Goal: Use online tool/utility: Utilize a website feature to perform a specific function

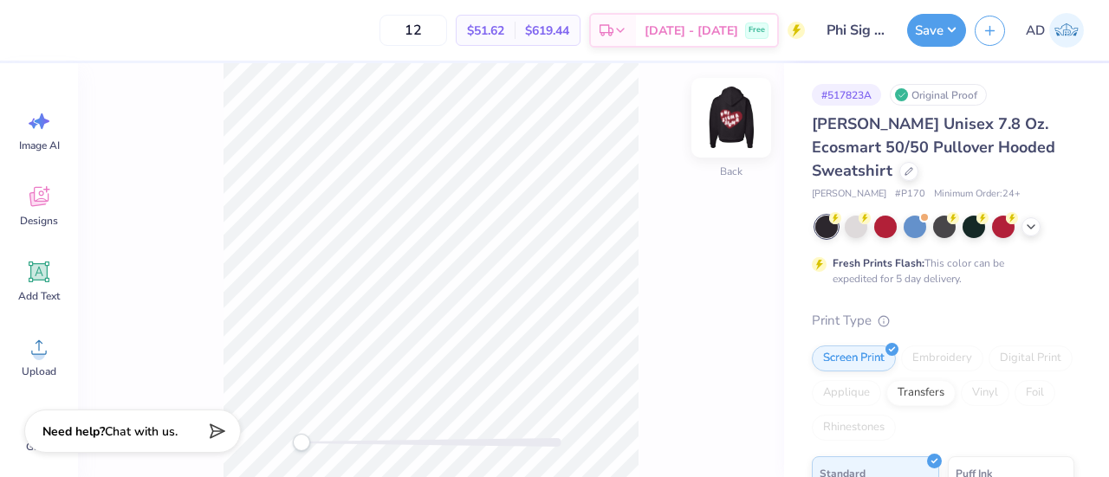
click at [736, 124] on img at bounding box center [730, 117] width 69 height 69
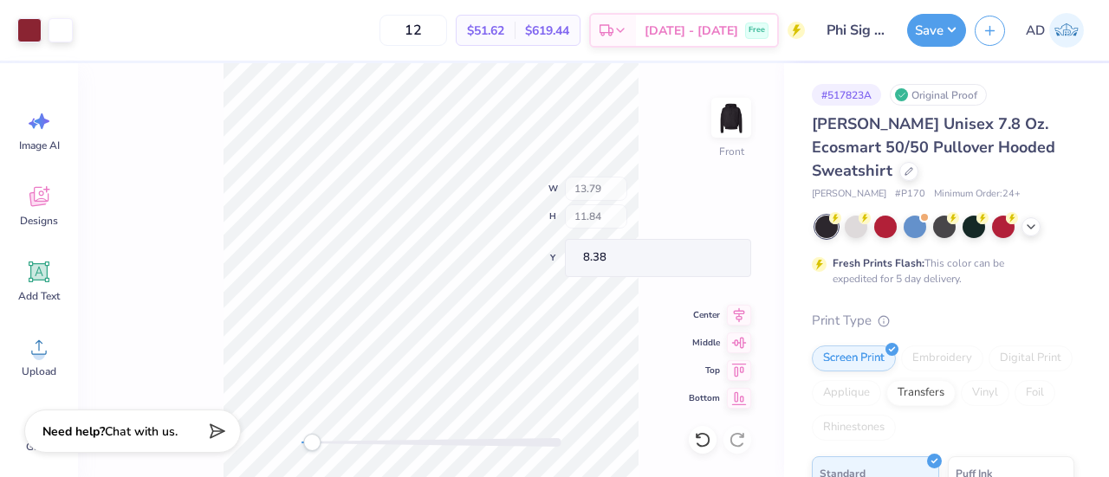
type input "1.57"
type input "2.49"
type input "13.59"
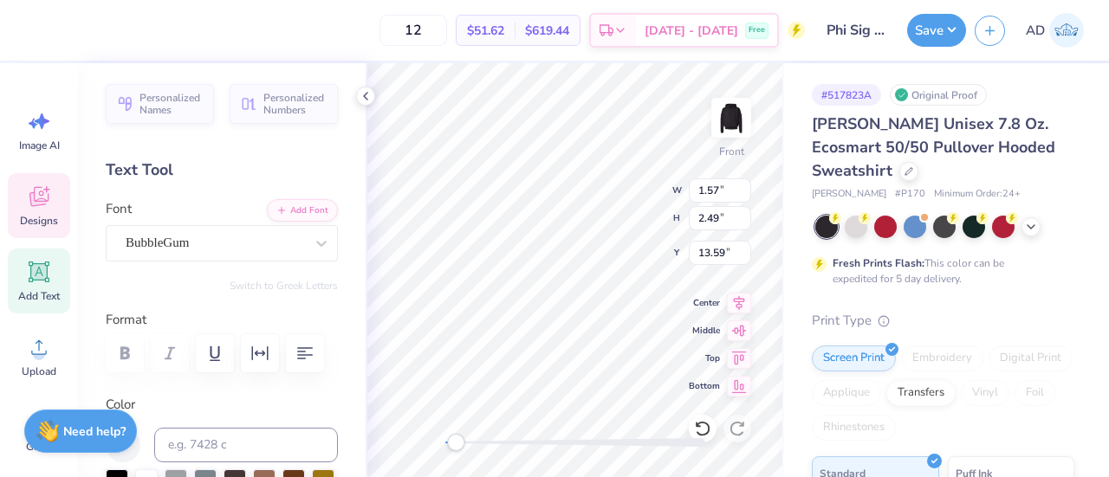
scroll to position [14, 2]
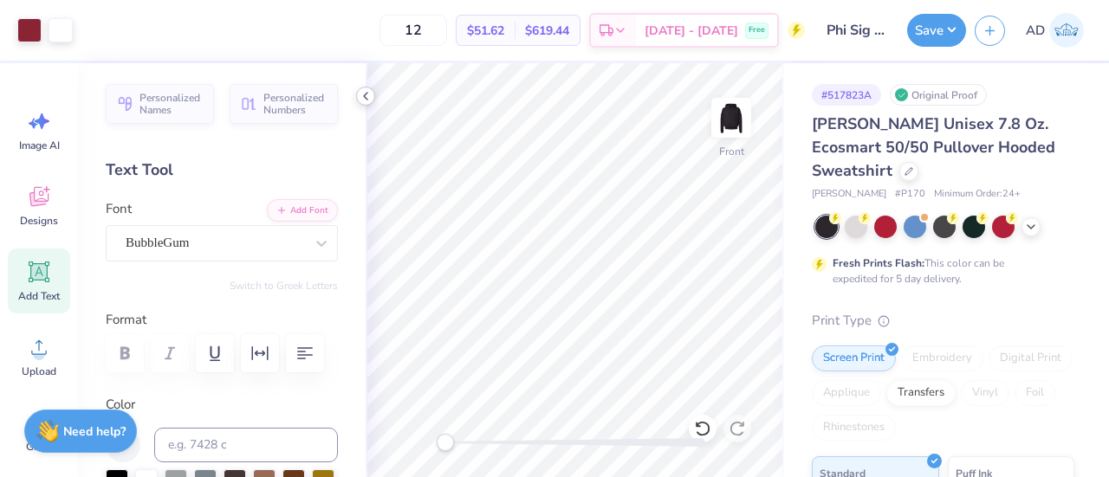
click at [360, 96] on icon at bounding box center [366, 96] width 14 height 14
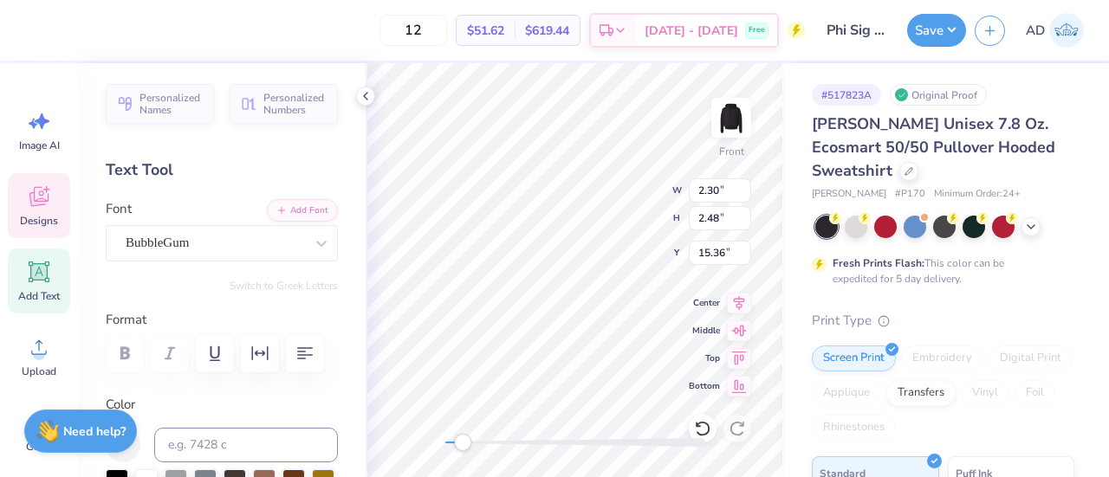
type input "2.30"
type input "2.48"
type input "15.36"
type input "1.75"
type input "2.45"
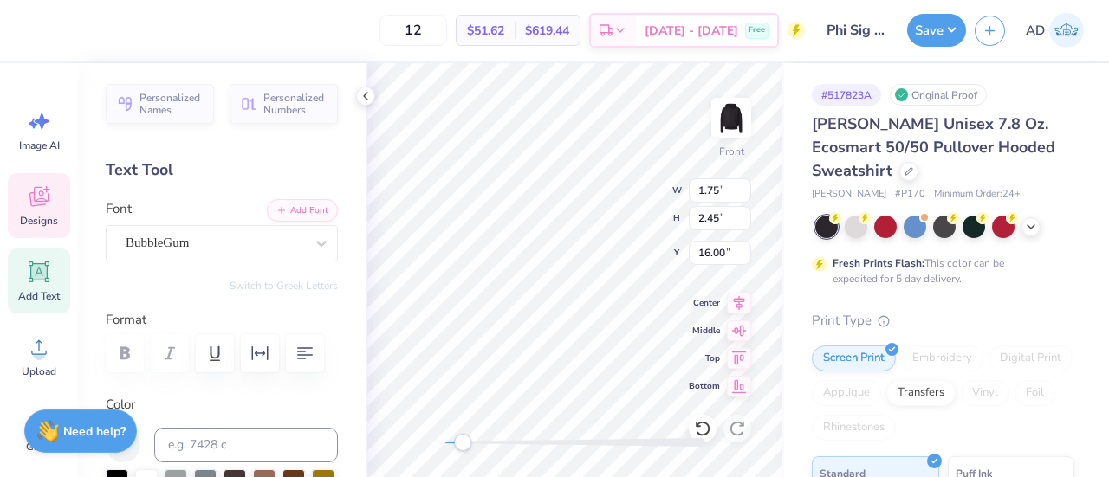
type input "16.00"
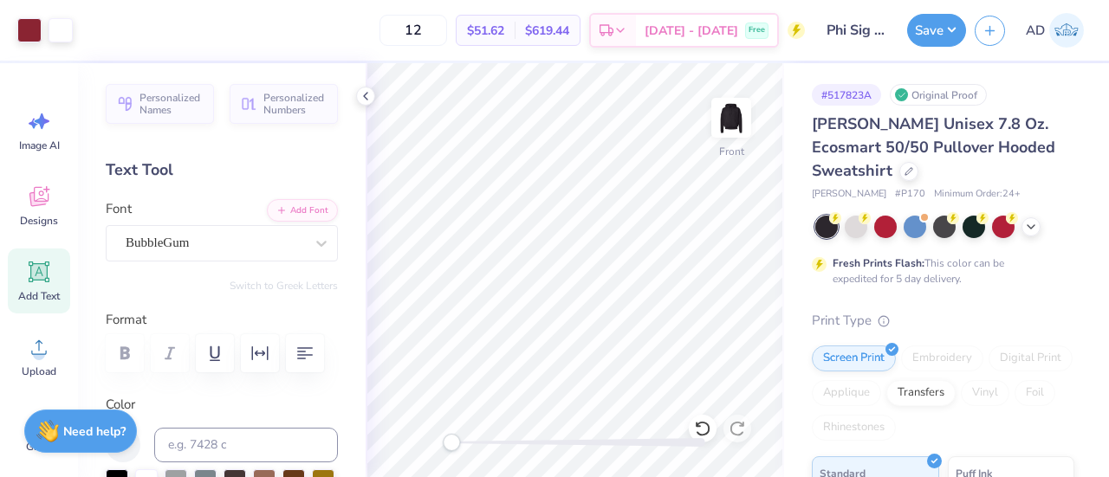
click at [38, 275] on icon at bounding box center [39, 272] width 16 height 16
type textarea "E"
type textarea "DELTA XI"
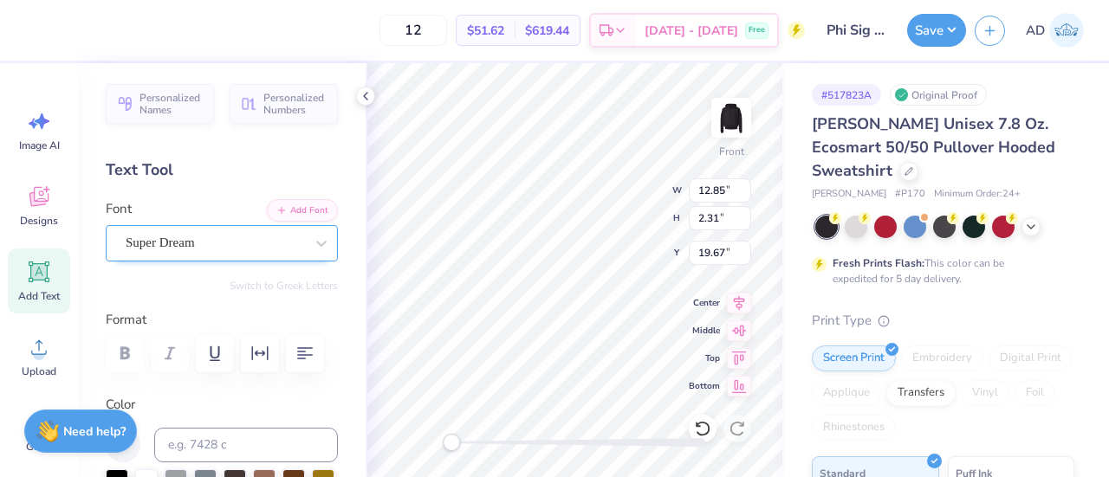
click at [264, 242] on div "Super Dream" at bounding box center [215, 243] width 182 height 27
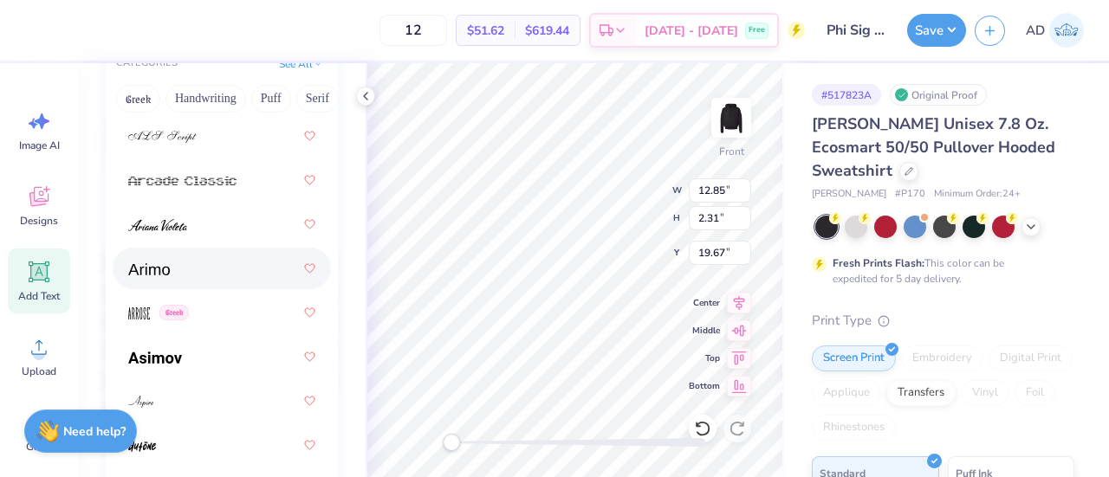
scroll to position [756, 0]
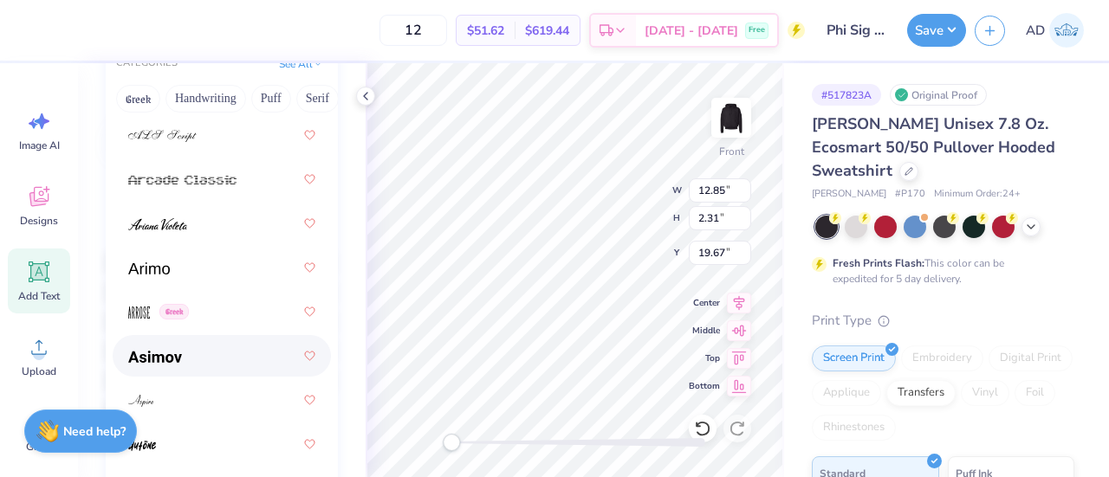
click at [152, 353] on img at bounding box center [155, 357] width 54 height 12
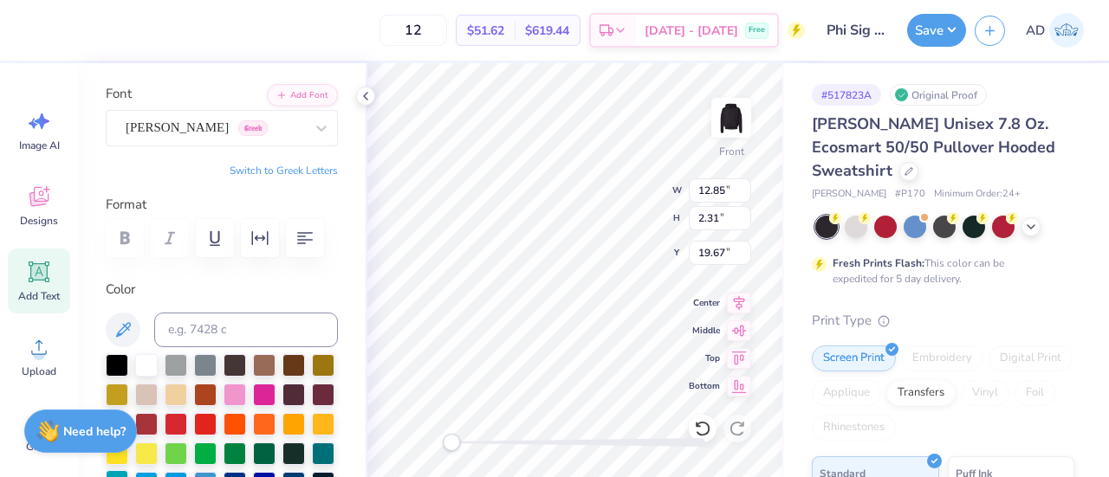
scroll to position [113, 0]
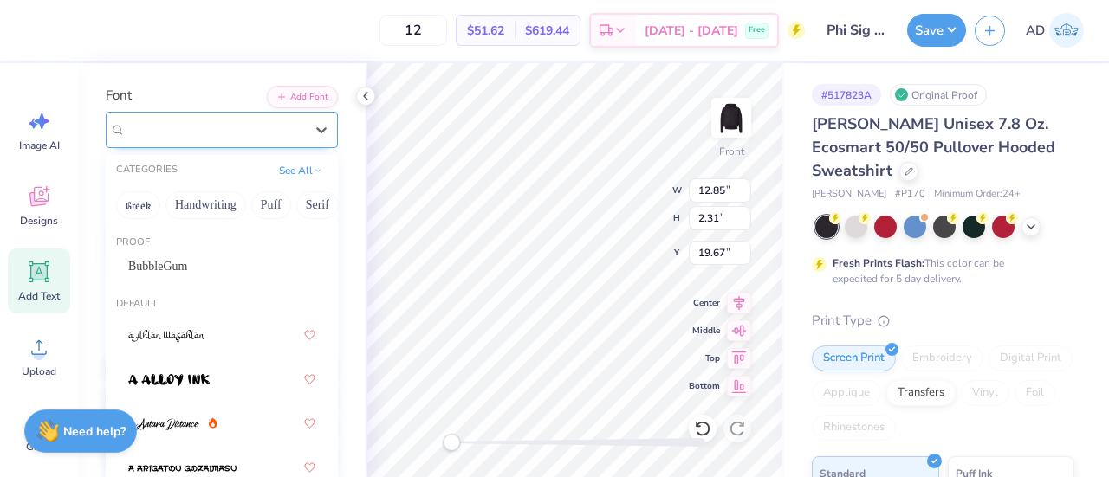
click at [230, 134] on div "[PERSON_NAME] Greek" at bounding box center [215, 129] width 182 height 27
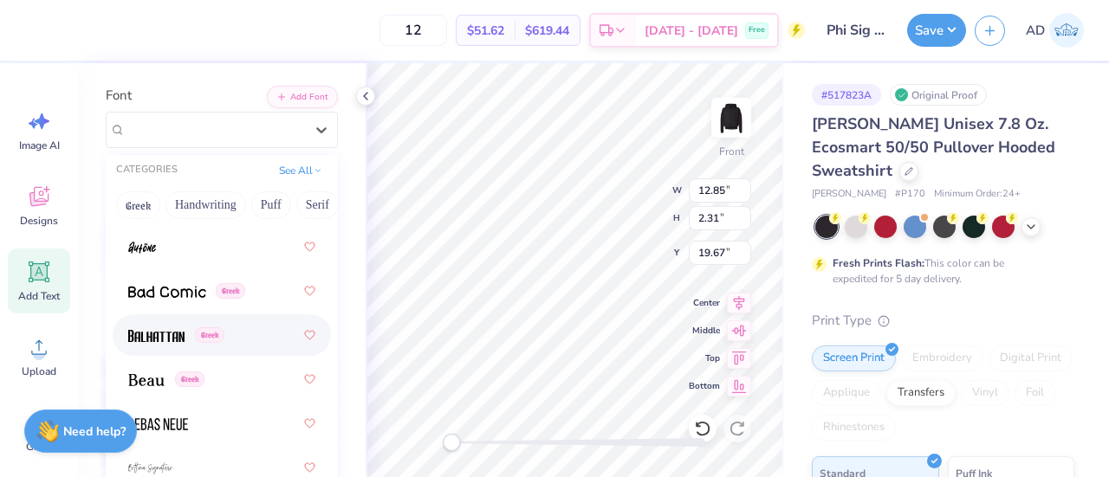
scroll to position [1157, 0]
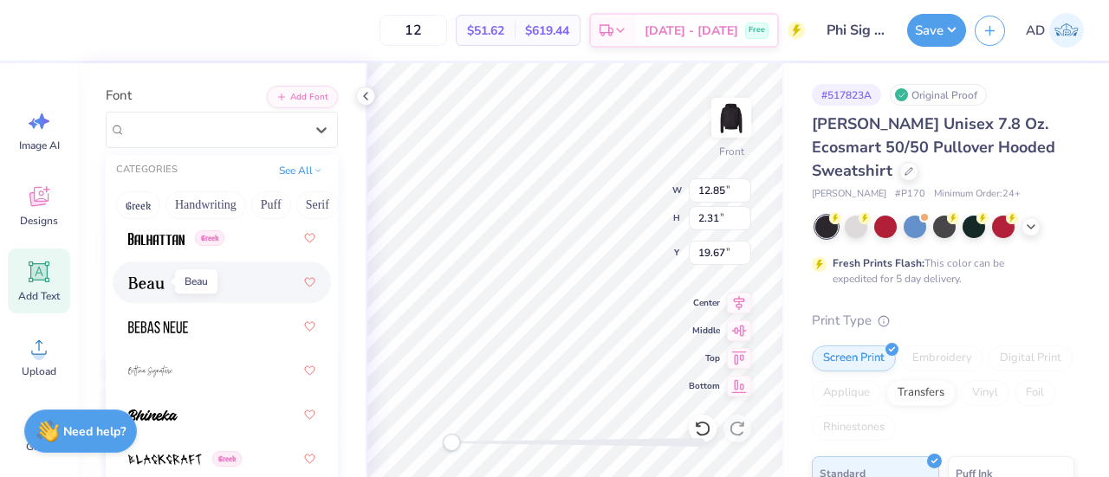
click at [142, 274] on span at bounding box center [146, 283] width 36 height 18
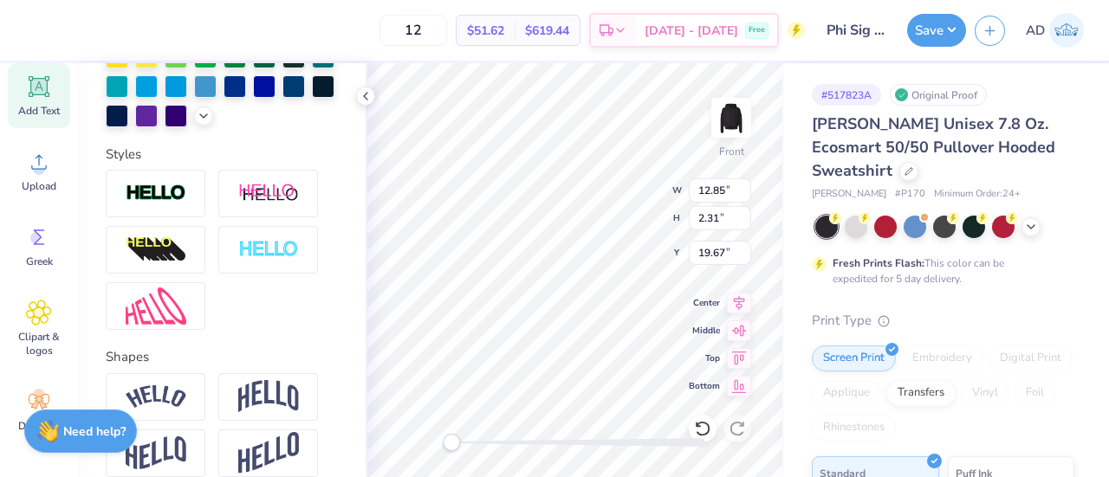
scroll to position [626, 0]
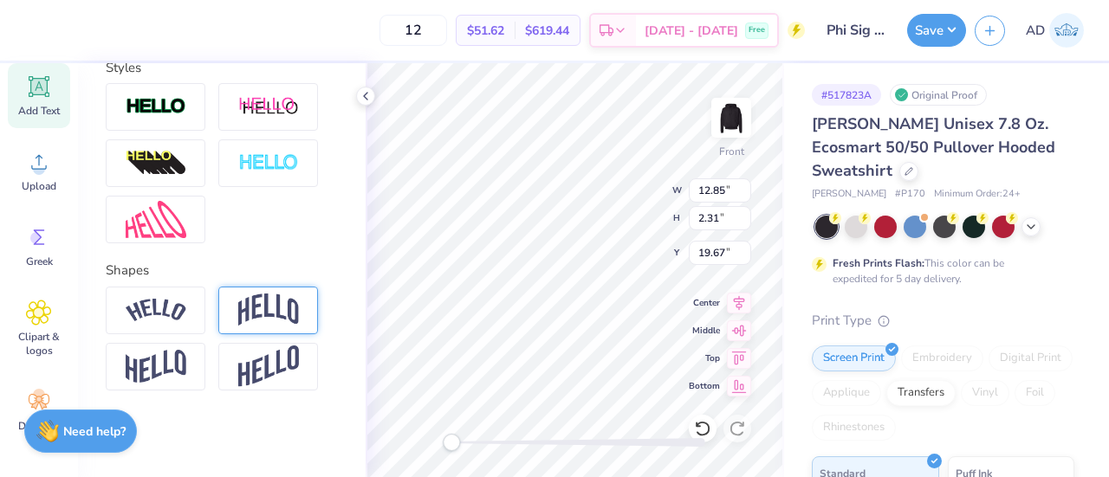
click at [258, 311] on img at bounding box center [268, 310] width 61 height 33
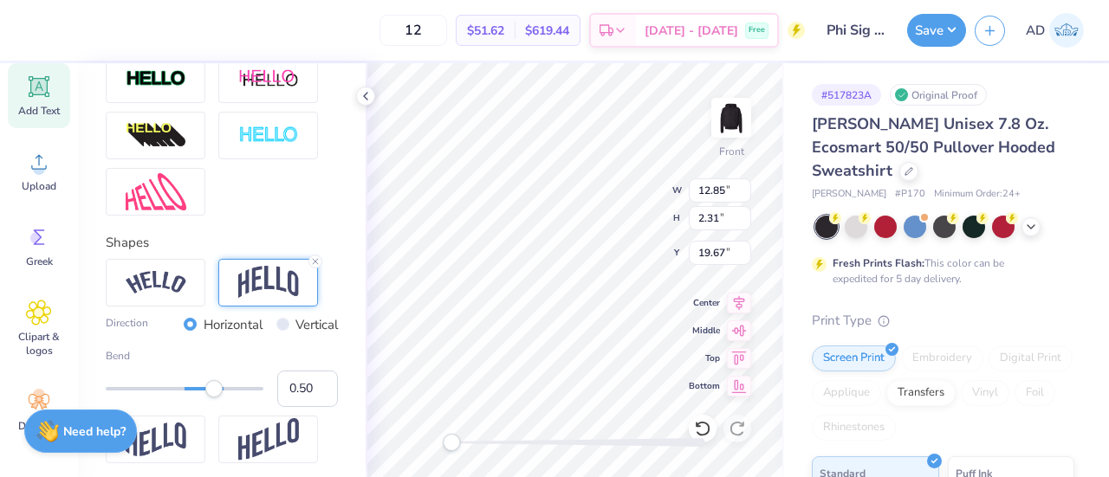
scroll to position [696, 0]
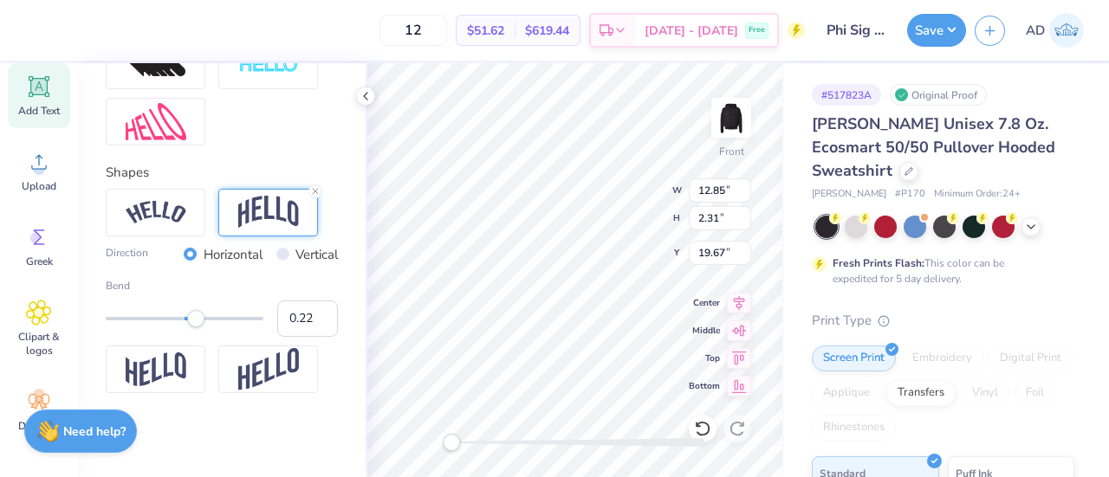
type input "0.21"
drag, startPoint x: 213, startPoint y: 346, endPoint x: 193, endPoint y: 349, distance: 20.1
click at [193, 327] on div "Accessibility label" at bounding box center [195, 318] width 17 height 17
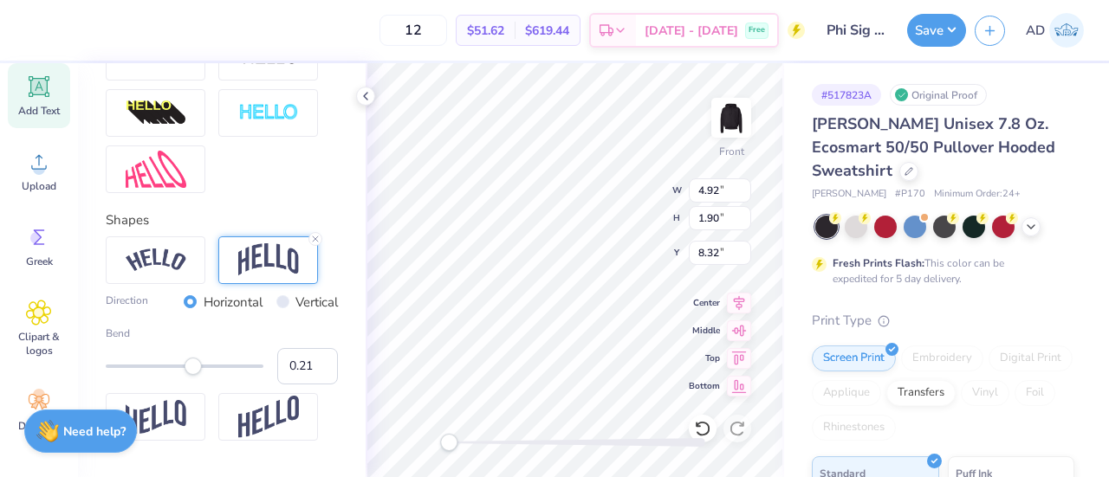
scroll to position [655, 0]
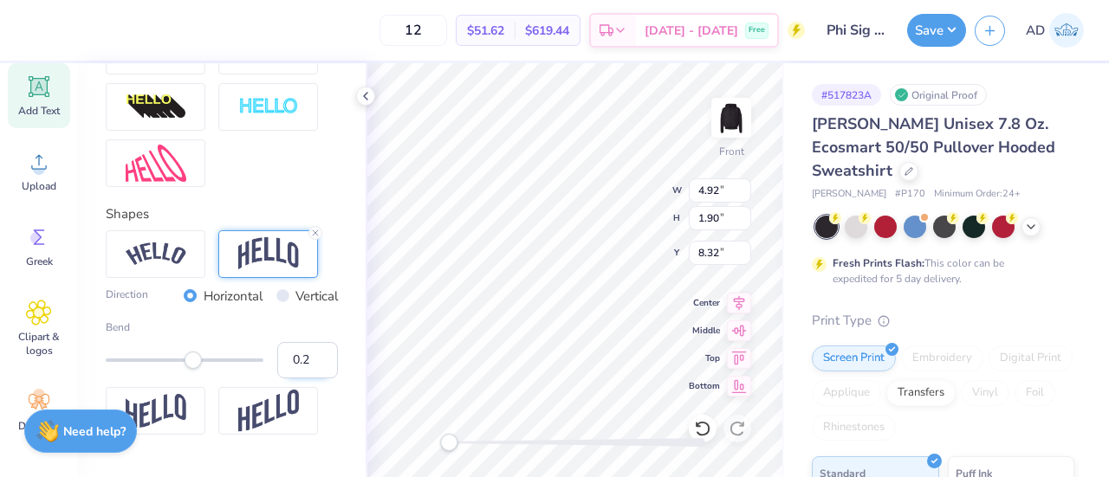
click at [308, 379] on input "0.2" at bounding box center [307, 360] width 61 height 36
click at [308, 379] on input "0.19" at bounding box center [307, 360] width 61 height 36
type input "0.18"
click at [308, 379] on input "0.18" at bounding box center [307, 360] width 61 height 36
click at [298, 379] on input "0.18" at bounding box center [307, 360] width 61 height 36
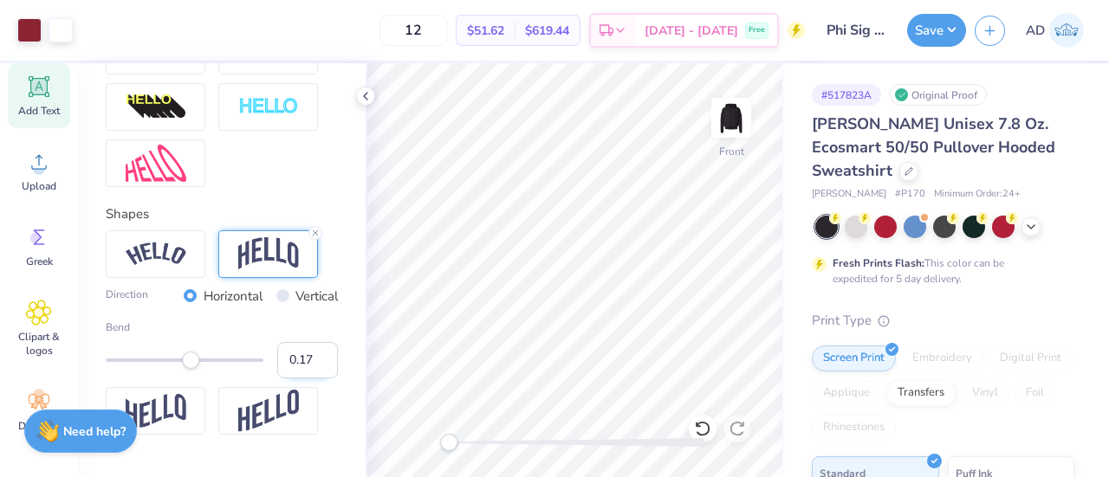
click at [308, 379] on input "0.17" at bounding box center [307, 360] width 61 height 36
click at [308, 379] on input "0.18" at bounding box center [307, 360] width 61 height 36
click at [308, 379] on input "0.19" at bounding box center [307, 360] width 61 height 36
click at [308, 379] on input "0.2" at bounding box center [307, 360] width 61 height 36
click at [308, 379] on input "0.21" at bounding box center [307, 360] width 61 height 36
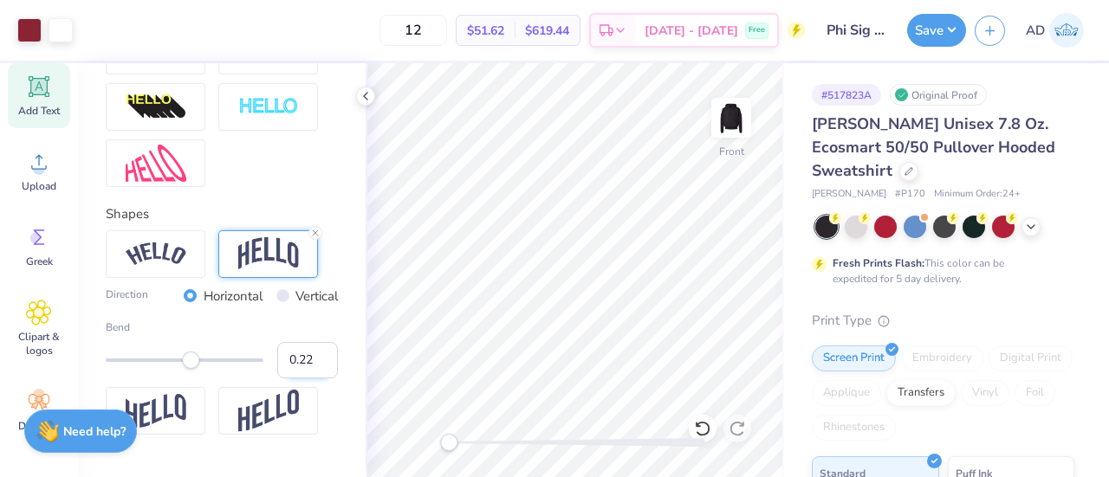
type input "0.22"
click at [308, 379] on input "0.22" at bounding box center [307, 360] width 61 height 36
click at [301, 379] on input "0.22" at bounding box center [307, 360] width 61 height 36
click at [308, 379] on input "0.23" at bounding box center [307, 360] width 61 height 36
click at [308, 379] on input "0.24" at bounding box center [307, 360] width 61 height 36
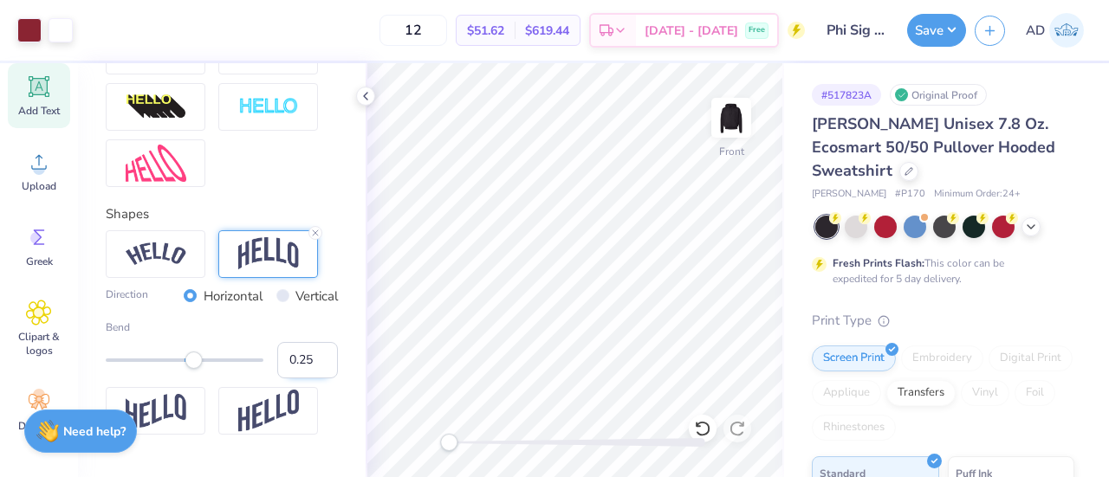
type input "0.25"
click at [308, 379] on input "0.25" at bounding box center [307, 360] width 61 height 36
click at [310, 379] on input "0.26" at bounding box center [307, 360] width 61 height 36
click at [310, 379] on input "0.27" at bounding box center [307, 360] width 61 height 36
click at [310, 379] on input "0.28" at bounding box center [307, 360] width 61 height 36
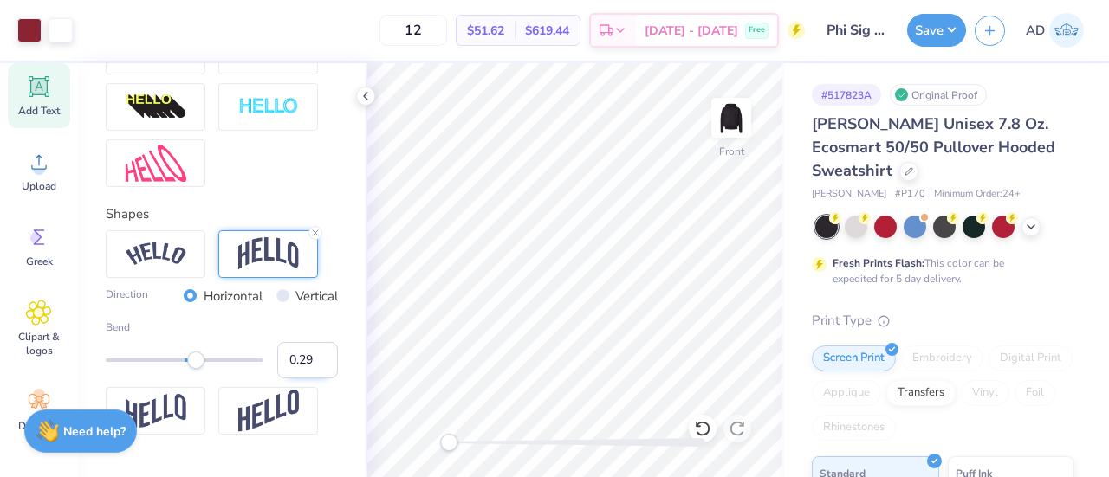
type input "0.29"
click at [310, 379] on input "0.29" at bounding box center [307, 360] width 61 height 36
click at [305, 379] on input "0.28" at bounding box center [307, 360] width 61 height 36
click at [307, 379] on input "0.29" at bounding box center [307, 360] width 61 height 36
click at [307, 379] on input "0.3" at bounding box center [307, 360] width 61 height 36
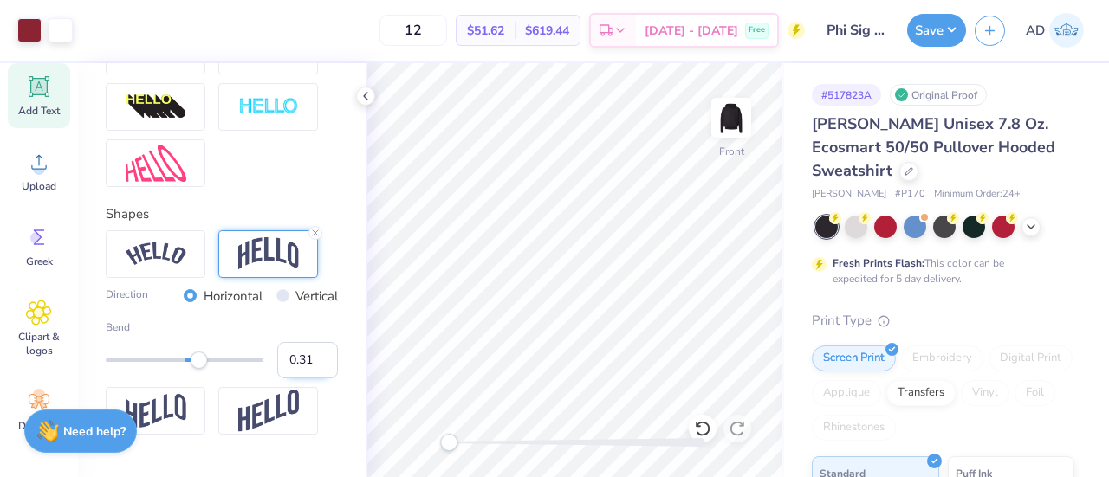
click at [307, 379] on input "0.31" at bounding box center [307, 360] width 61 height 36
type input "0.32"
click at [307, 379] on input "0.32" at bounding box center [307, 360] width 61 height 36
click at [308, 379] on input "0.33" at bounding box center [307, 360] width 61 height 36
click at [308, 379] on input "0.34" at bounding box center [307, 360] width 61 height 36
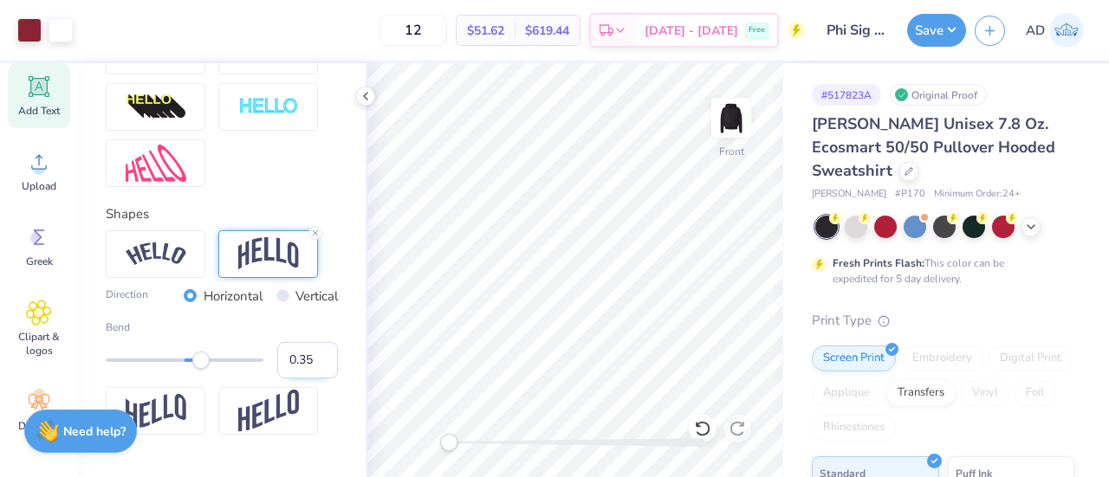
type input "0.35"
click at [308, 379] on input "0.35" at bounding box center [307, 360] width 61 height 36
click at [308, 379] on input "0.36" at bounding box center [307, 360] width 61 height 36
click at [308, 379] on input "0.37" at bounding box center [307, 360] width 61 height 36
type input "0.38"
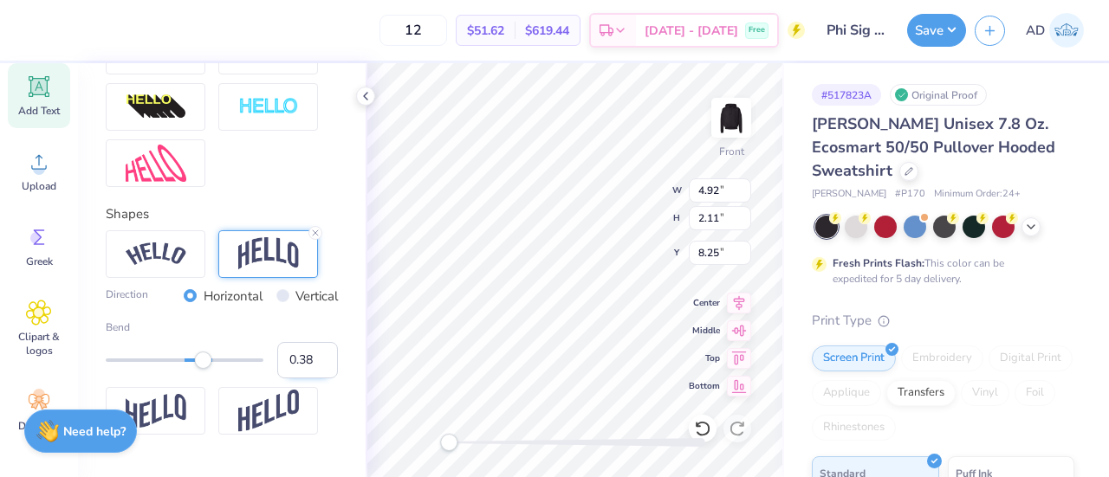
click at [308, 379] on input "0.38" at bounding box center [307, 360] width 61 height 36
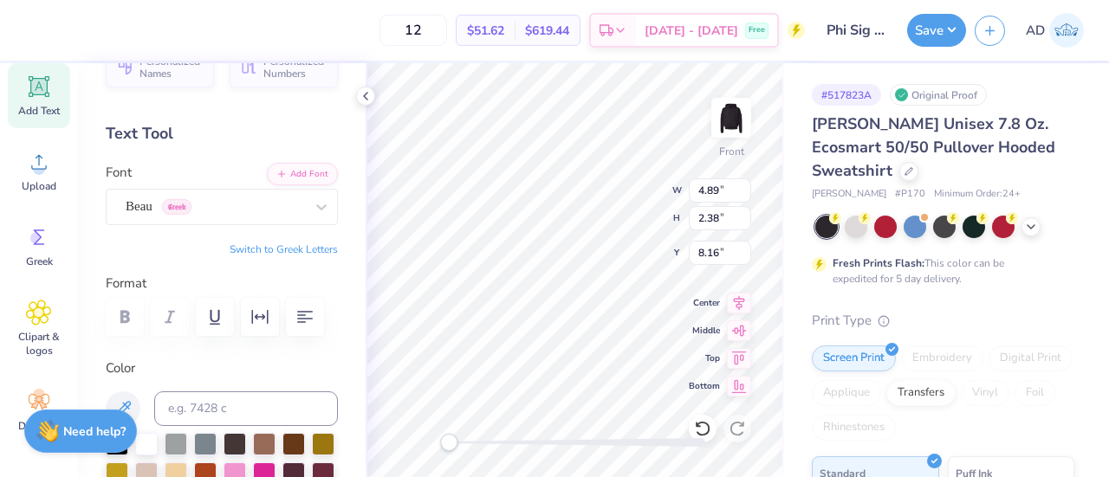
scroll to position [31, 0]
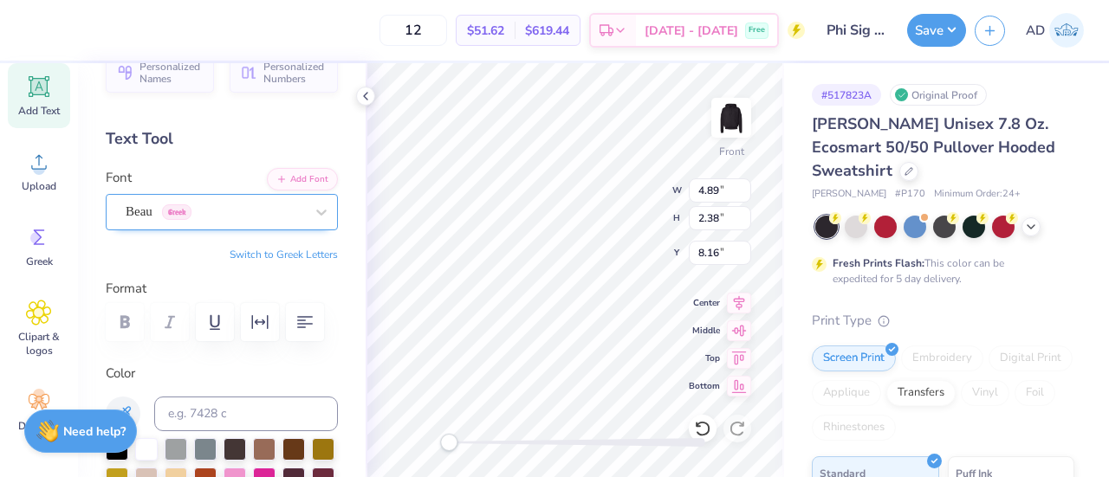
click at [210, 208] on div "Beau Greek" at bounding box center [215, 211] width 182 height 27
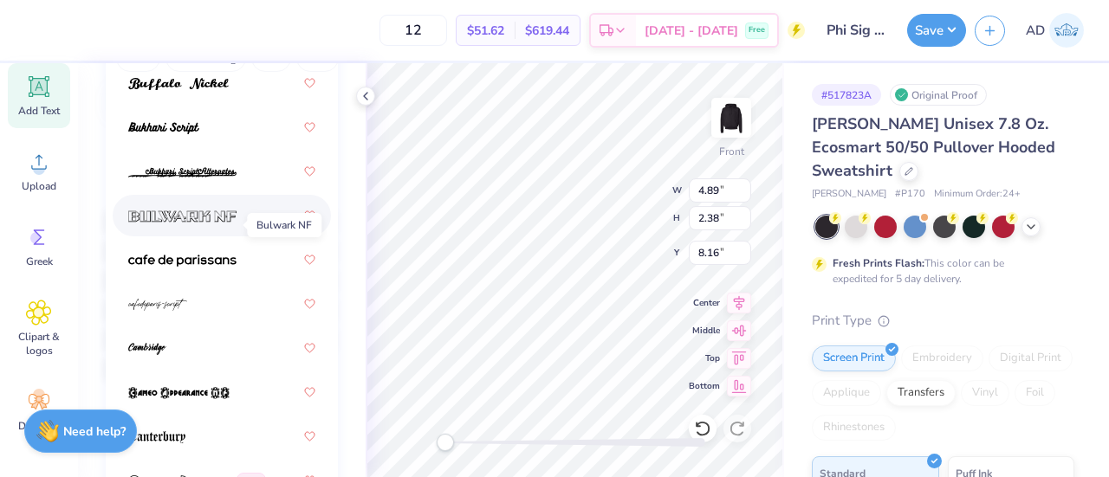
scroll to position [2361, 0]
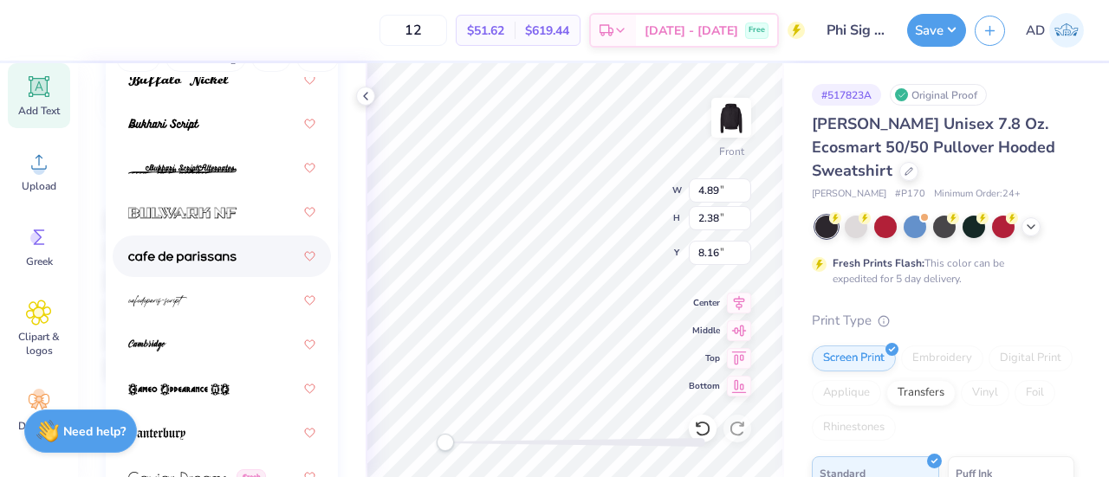
click at [191, 254] on img at bounding box center [182, 257] width 108 height 12
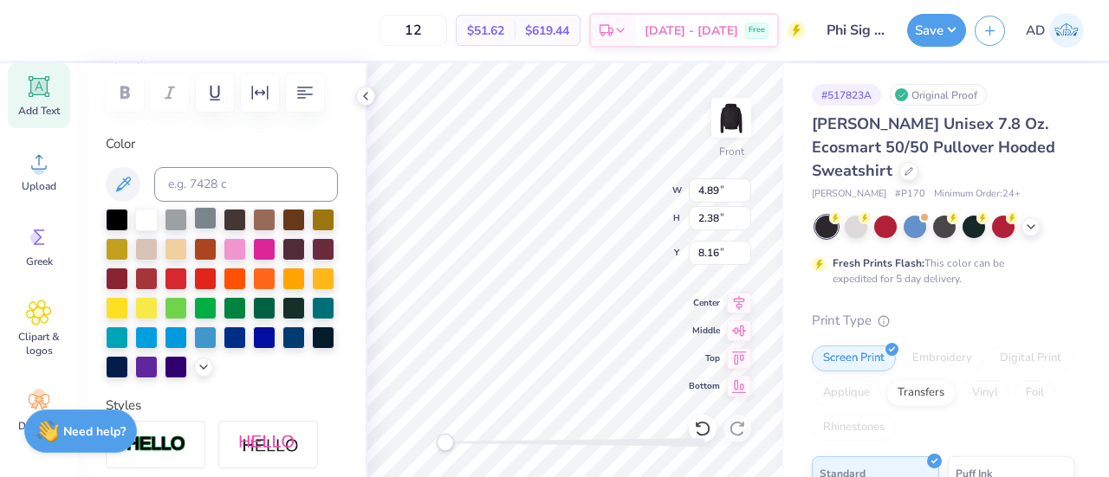
scroll to position [0, 0]
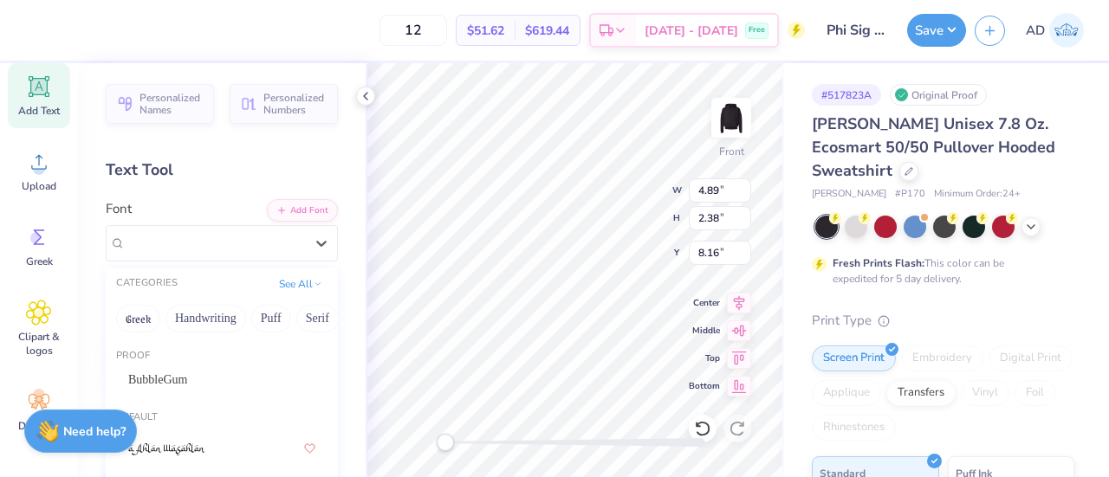
drag, startPoint x: 180, startPoint y: 247, endPoint x: 210, endPoint y: 282, distance: 45.5
click at [210, 262] on div "option cafe de [GEOGRAPHIC_DATA]-sans selected, 57 of 312. 312 results availabl…" at bounding box center [222, 243] width 232 height 36
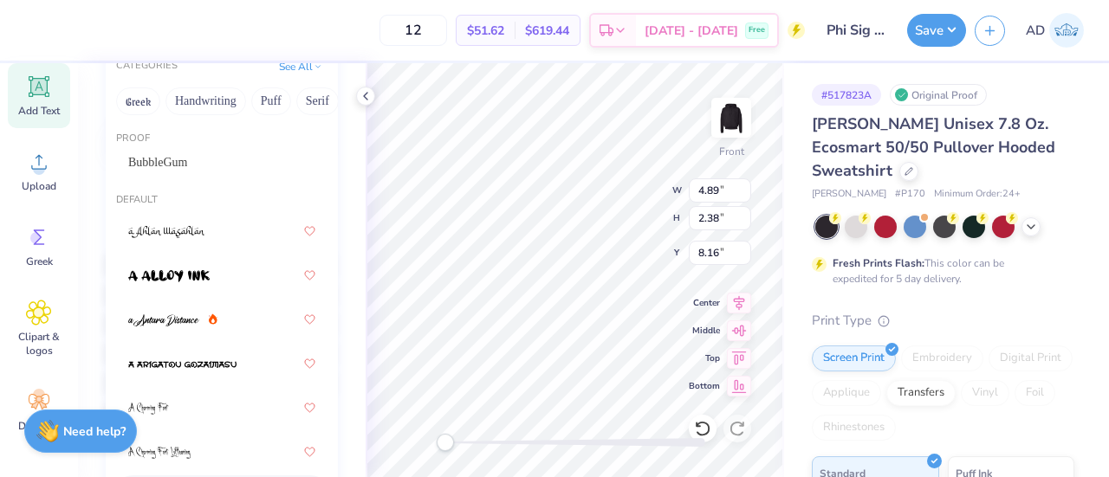
scroll to position [206, 0]
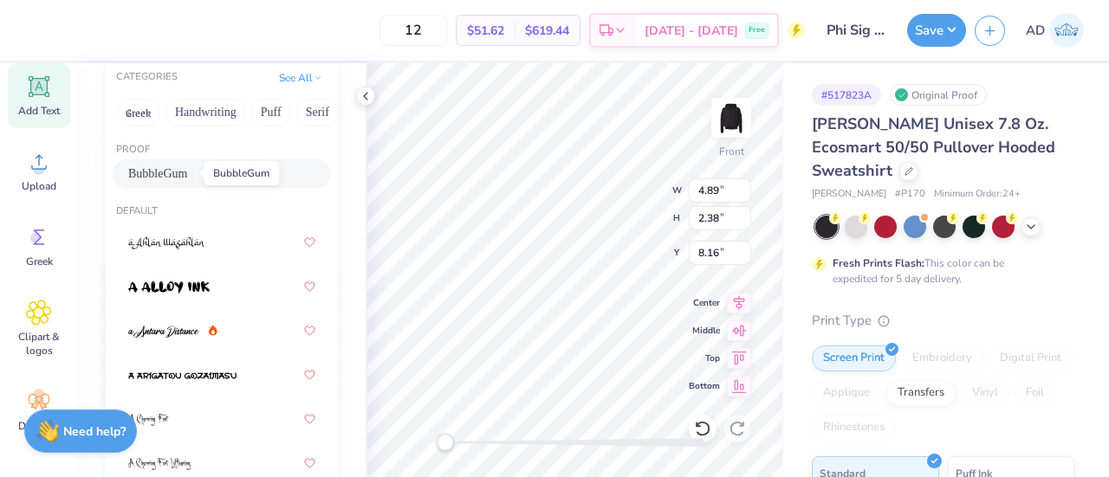
click at [169, 165] on span "BubbleGum" at bounding box center [157, 174] width 59 height 18
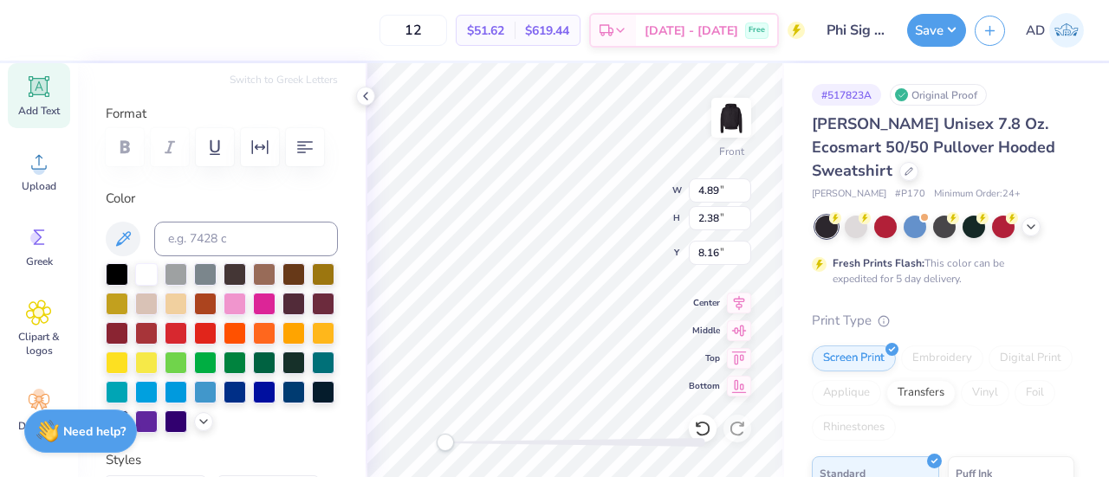
scroll to position [0, 0]
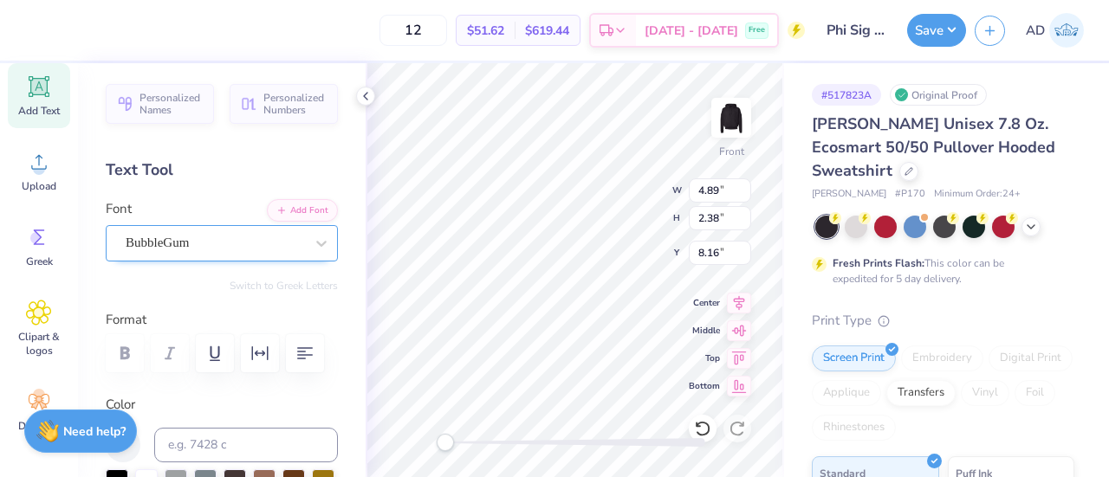
click at [170, 233] on div "BubbleGum" at bounding box center [215, 243] width 182 height 27
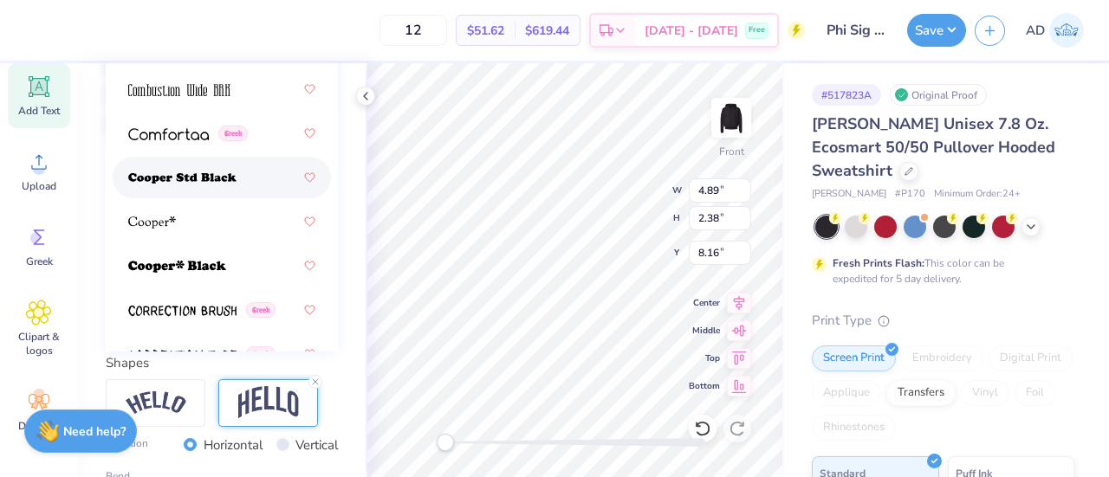
scroll to position [3435, 0]
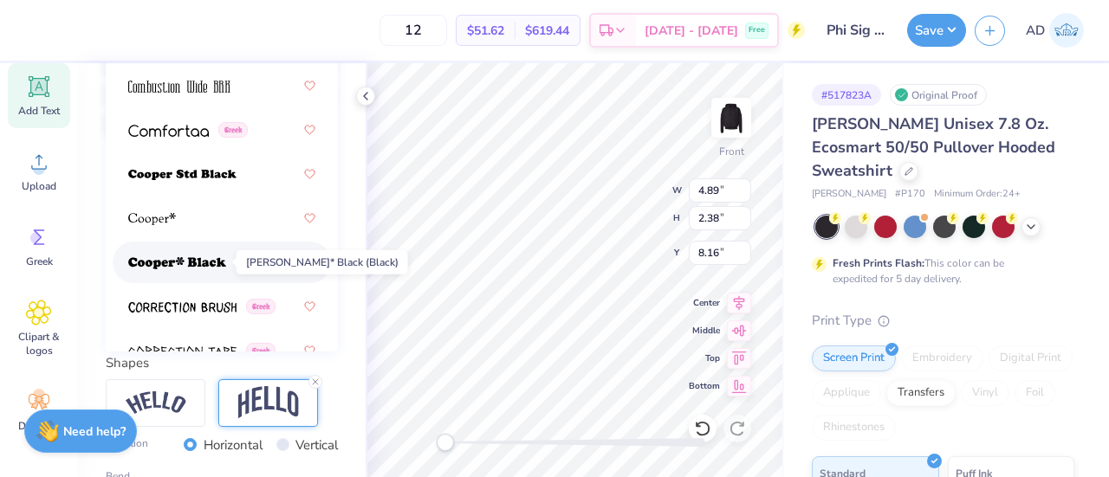
click at [160, 262] on img at bounding box center [177, 263] width 98 height 12
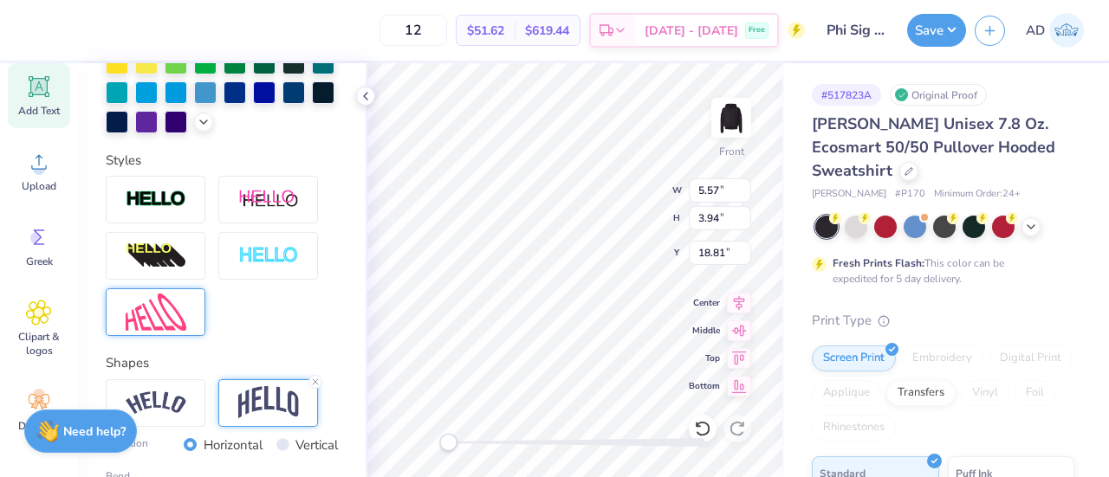
scroll to position [727, 0]
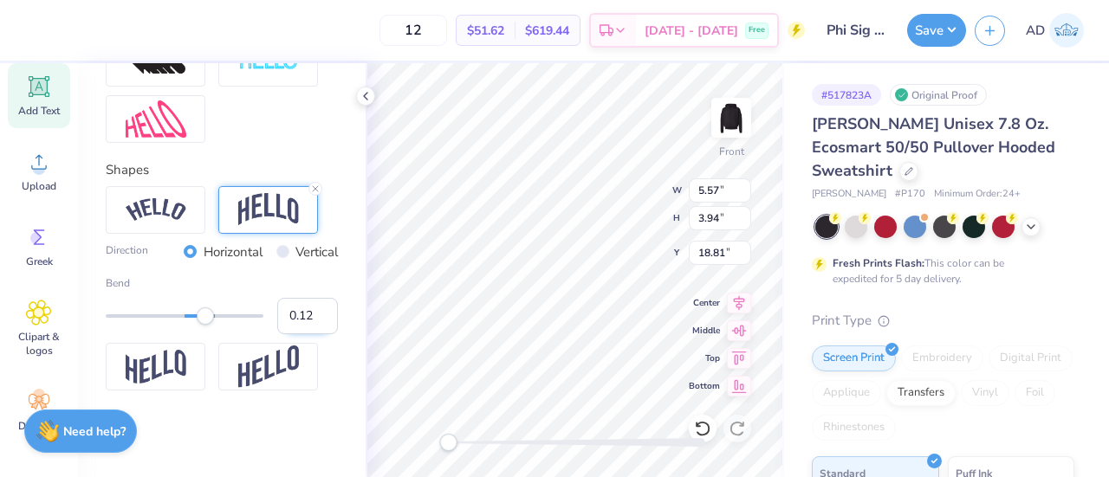
click at [308, 319] on input "0.12" at bounding box center [307, 316] width 61 height 36
click at [308, 319] on input "-0.04" at bounding box center [307, 316] width 61 height 36
type input "-0.12"
click at [308, 319] on input "-0.12" at bounding box center [307, 316] width 61 height 36
click at [308, 324] on input "-0.13" at bounding box center [307, 316] width 61 height 36
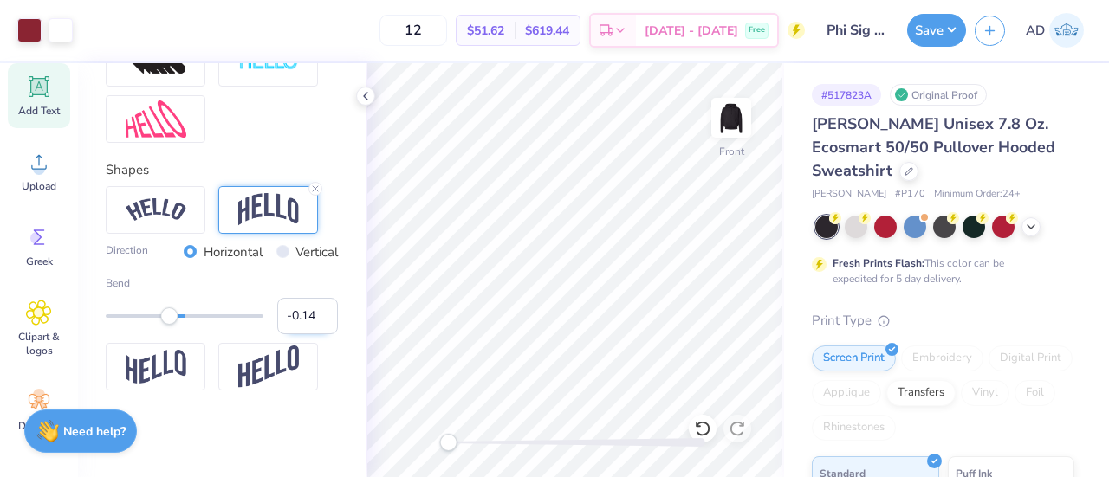
click at [308, 324] on input "-0.14" at bounding box center [307, 316] width 61 height 36
click at [308, 324] on input "-0.15" at bounding box center [307, 316] width 61 height 36
type input "-0.16"
click at [308, 324] on input "-0.16" at bounding box center [307, 316] width 61 height 36
click at [716, 122] on img at bounding box center [730, 117] width 69 height 69
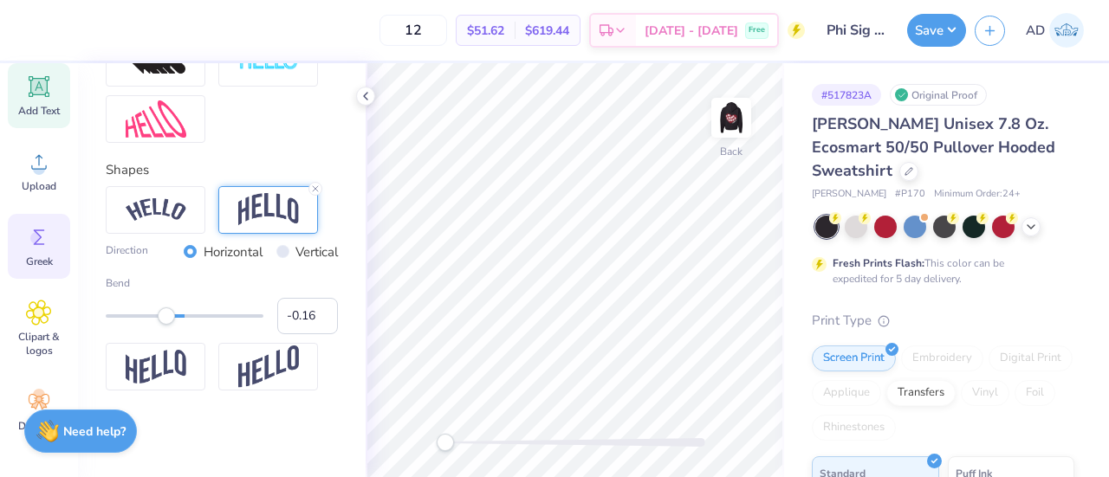
click at [36, 256] on span "Greek" at bounding box center [39, 262] width 27 height 14
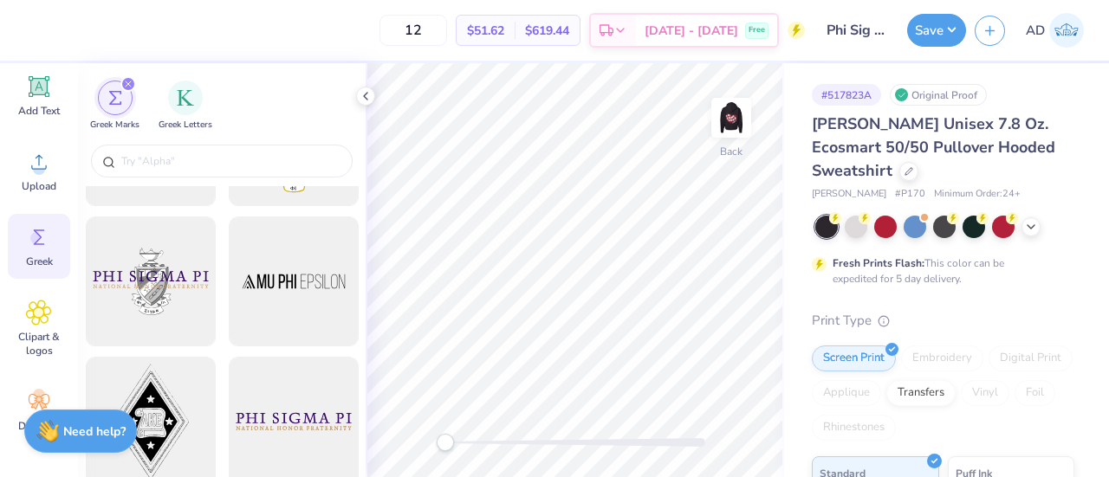
scroll to position [0, 0]
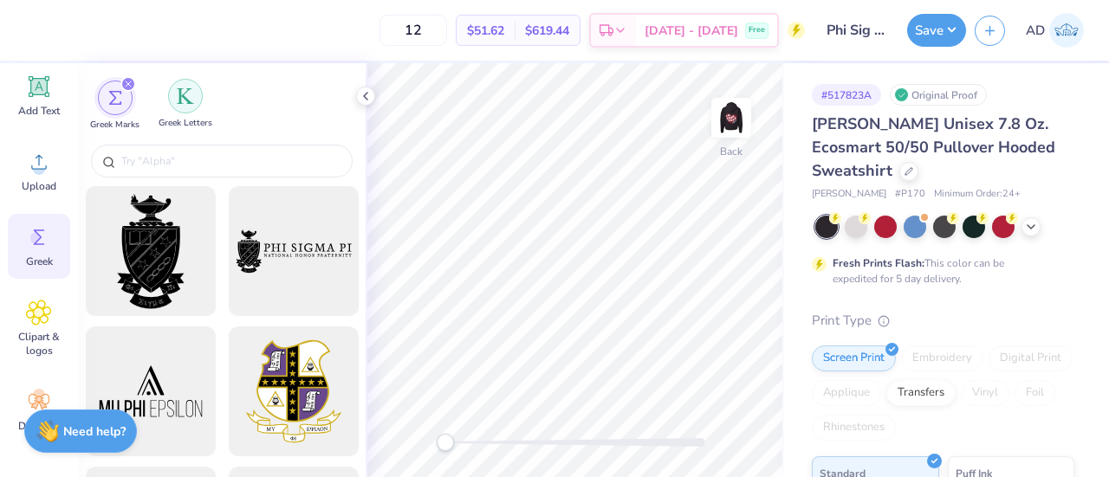
click at [180, 107] on div "filter for Greek Letters" at bounding box center [185, 96] width 35 height 35
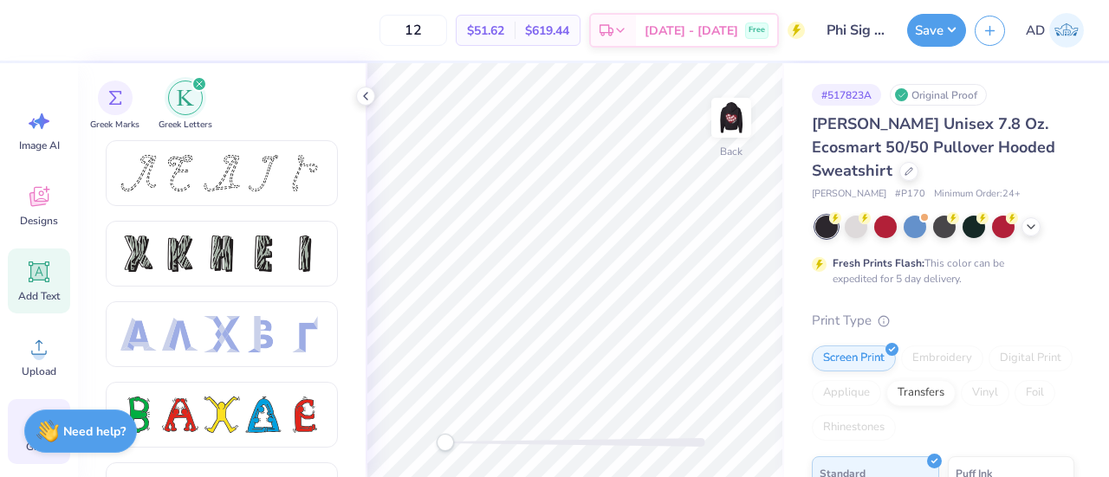
click at [42, 264] on icon at bounding box center [39, 272] width 21 height 21
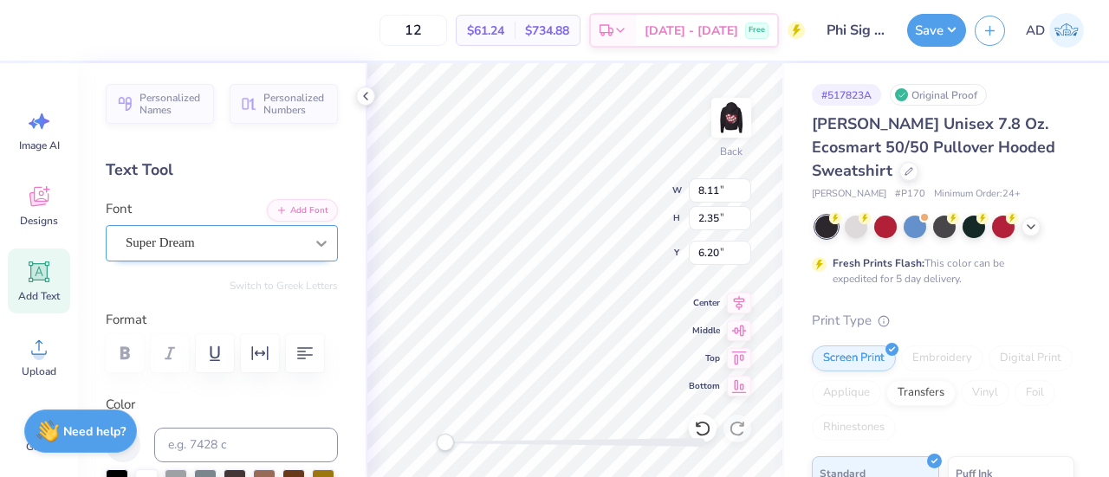
click at [306, 243] on div at bounding box center [321, 243] width 31 height 31
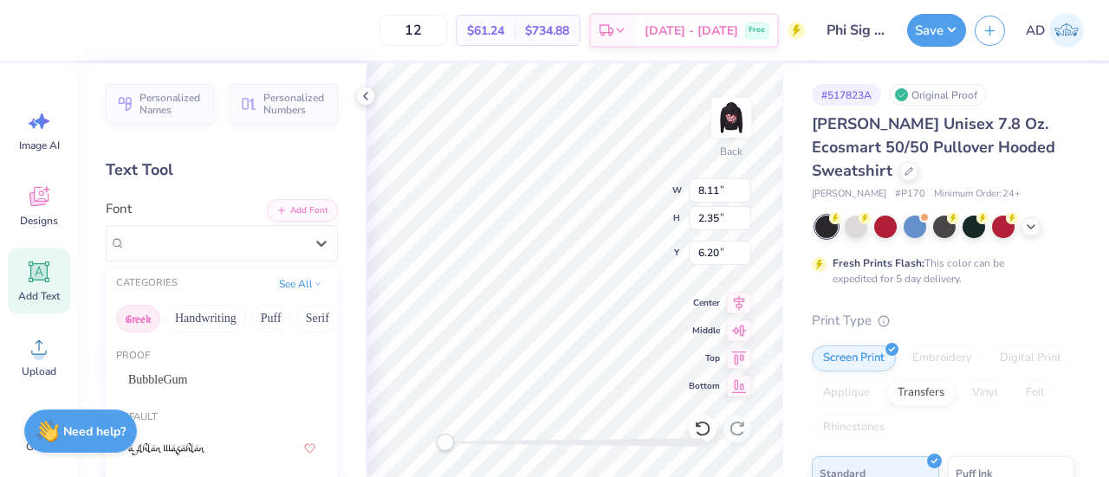
click at [127, 312] on button "Greek" at bounding box center [138, 319] width 44 height 28
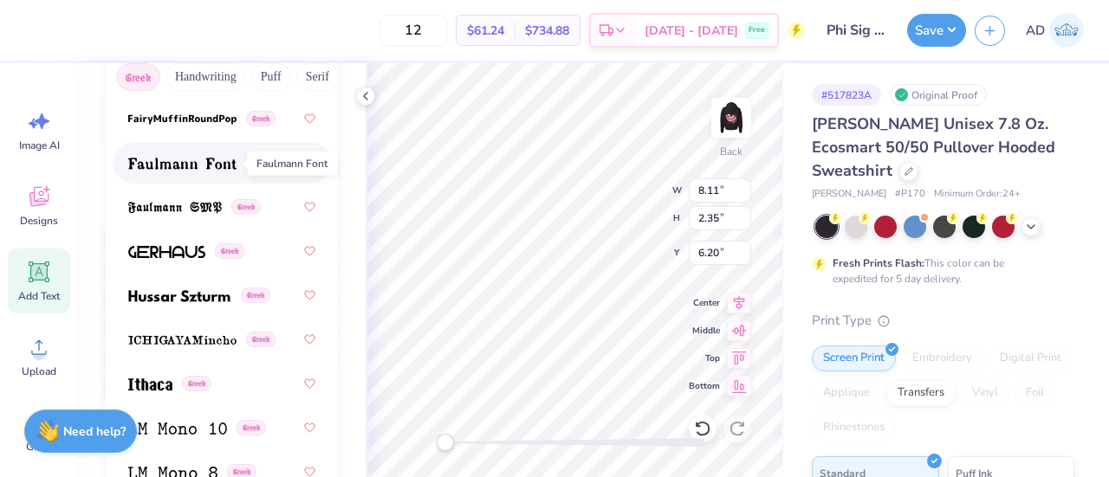
scroll to position [776, 0]
click at [177, 299] on img at bounding box center [179, 297] width 102 height 12
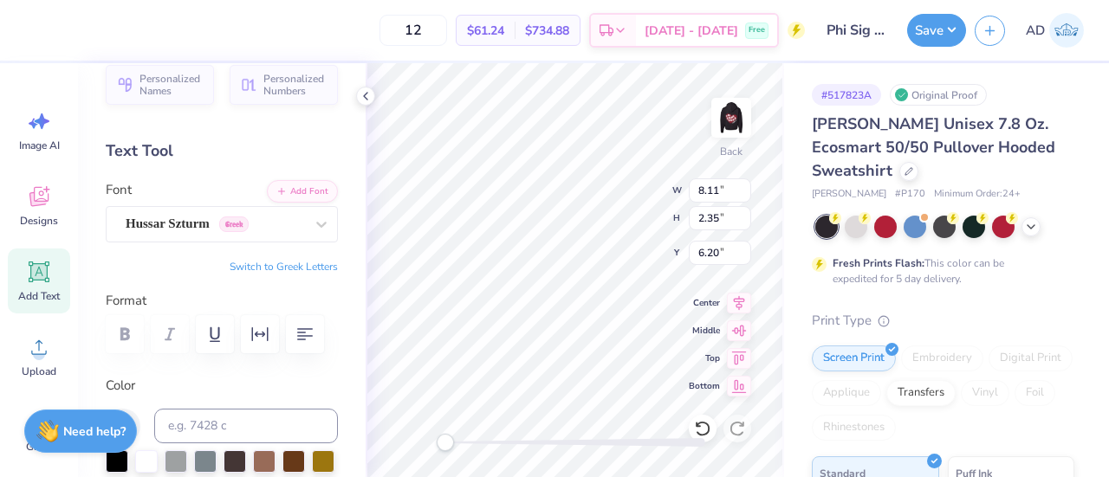
scroll to position [17, 0]
click at [282, 263] on button "Switch to Greek Letters" at bounding box center [284, 269] width 108 height 14
type textarea "ΦΣΣ"
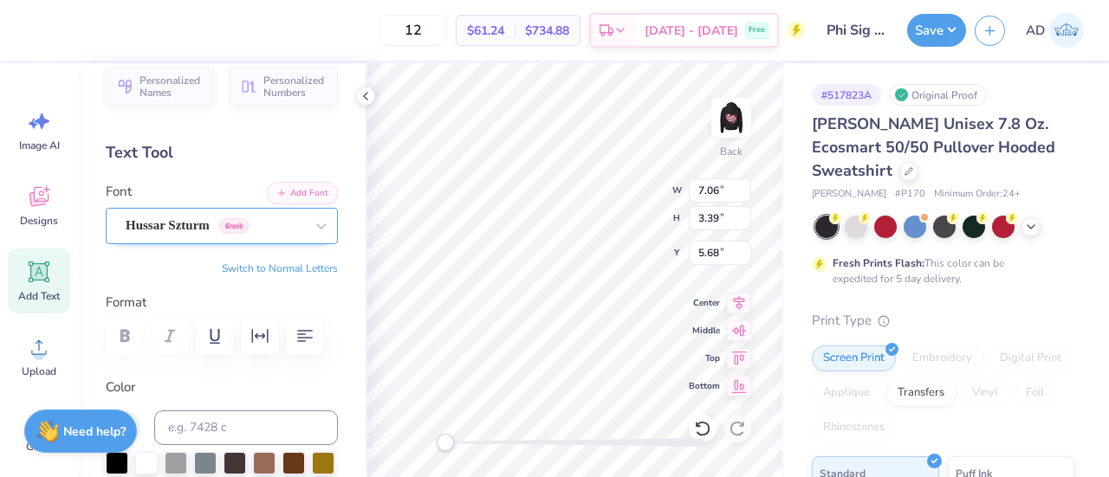
click at [212, 229] on div "Hussar Szturm Greek" at bounding box center [215, 225] width 182 height 27
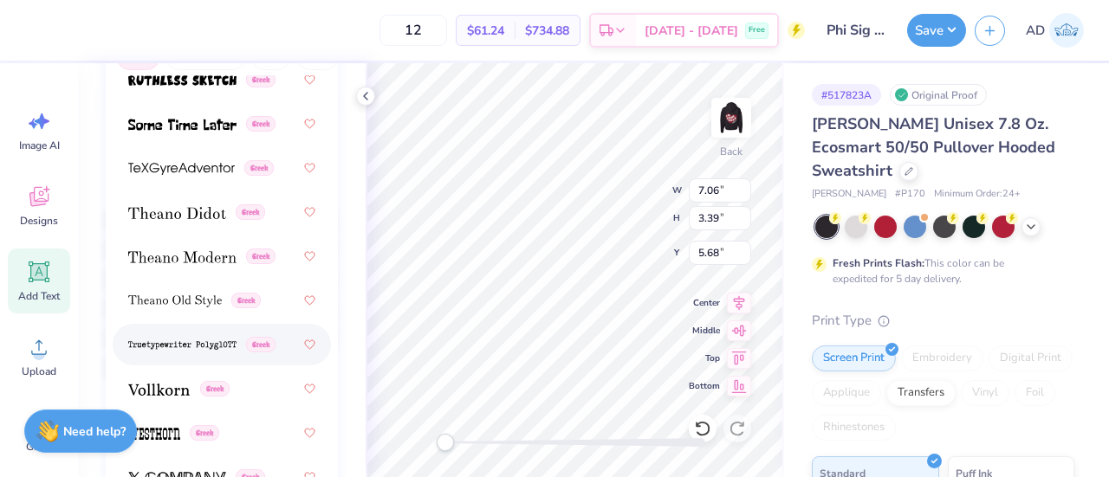
scroll to position [1678, 0]
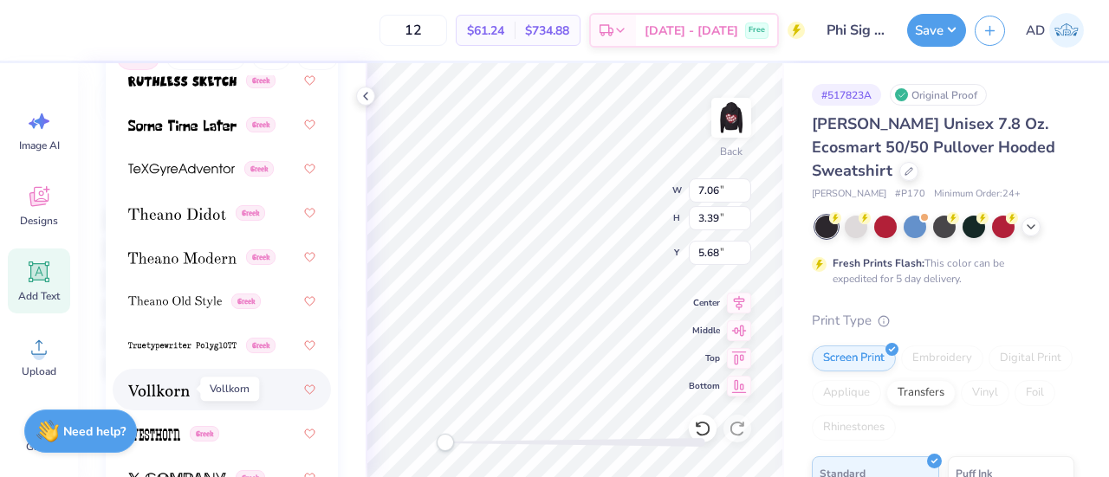
click at [147, 387] on img at bounding box center [159, 391] width 62 height 12
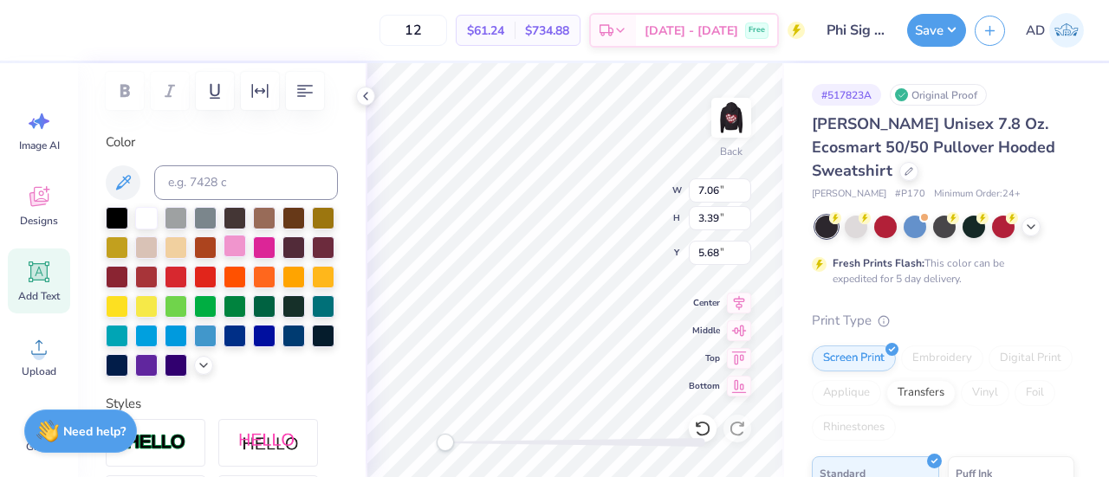
scroll to position [59, 0]
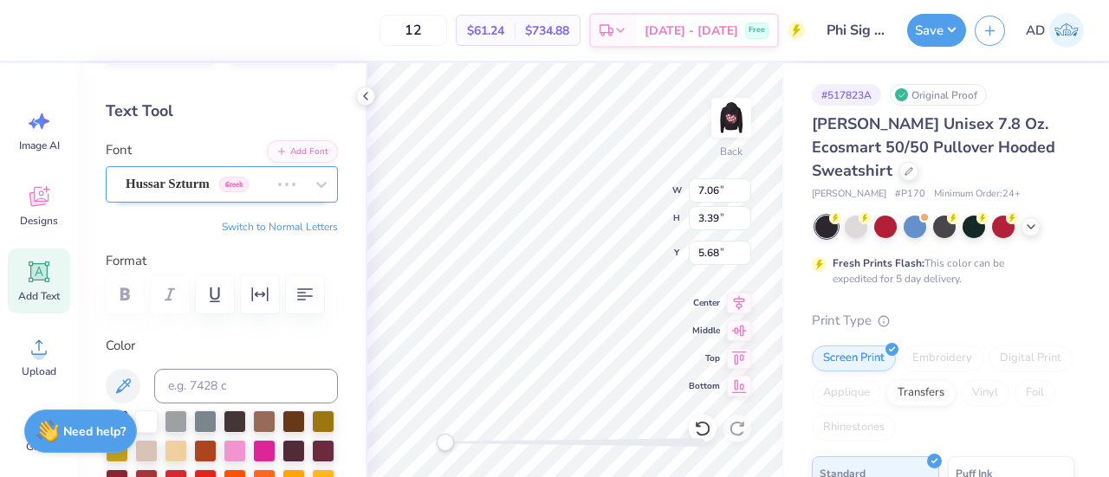
click at [199, 178] on div "Hussar Szturm Greek" at bounding box center [197, 184] width 147 height 27
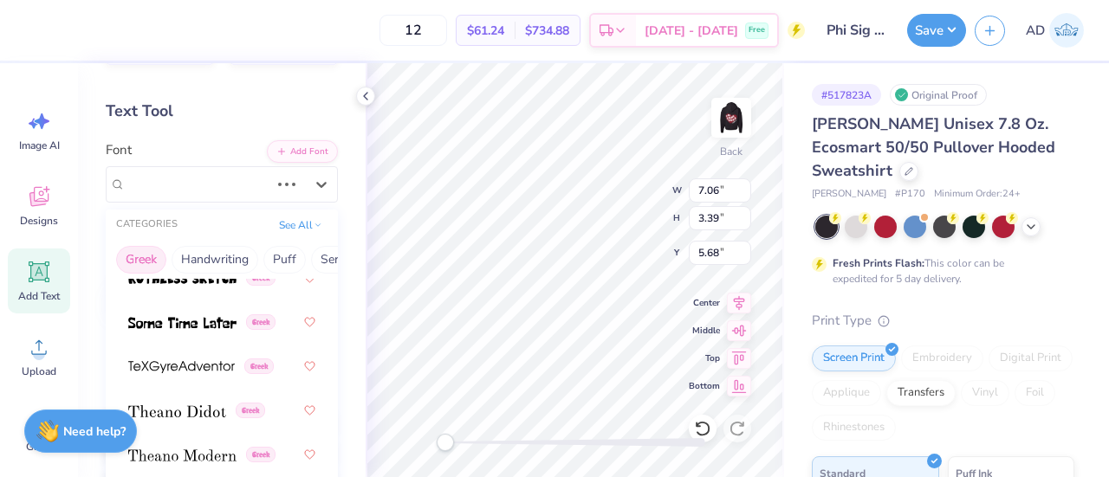
scroll to position [77, 0]
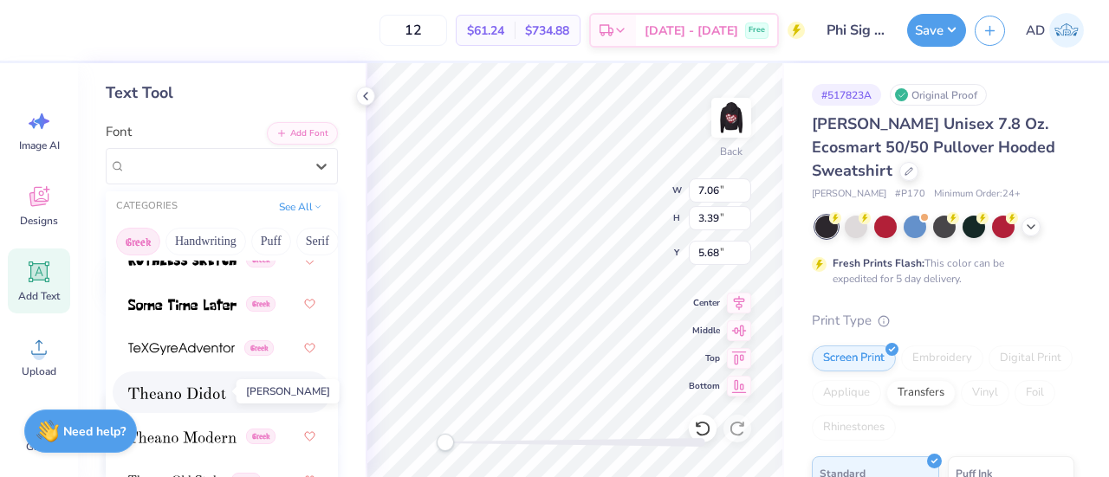
click at [187, 398] on span at bounding box center [177, 393] width 98 height 18
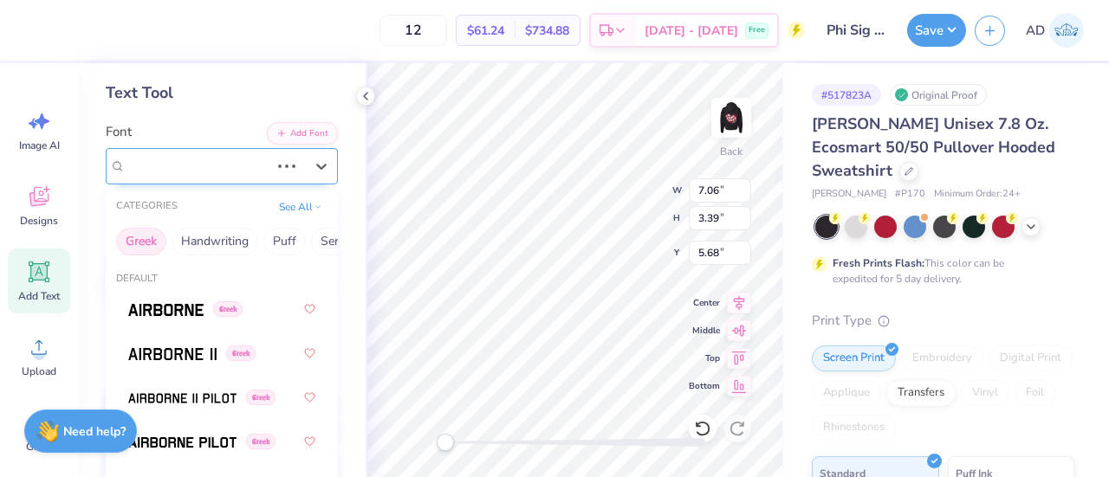
click at [236, 165] on div "Vollkorn Greek" at bounding box center [197, 165] width 147 height 27
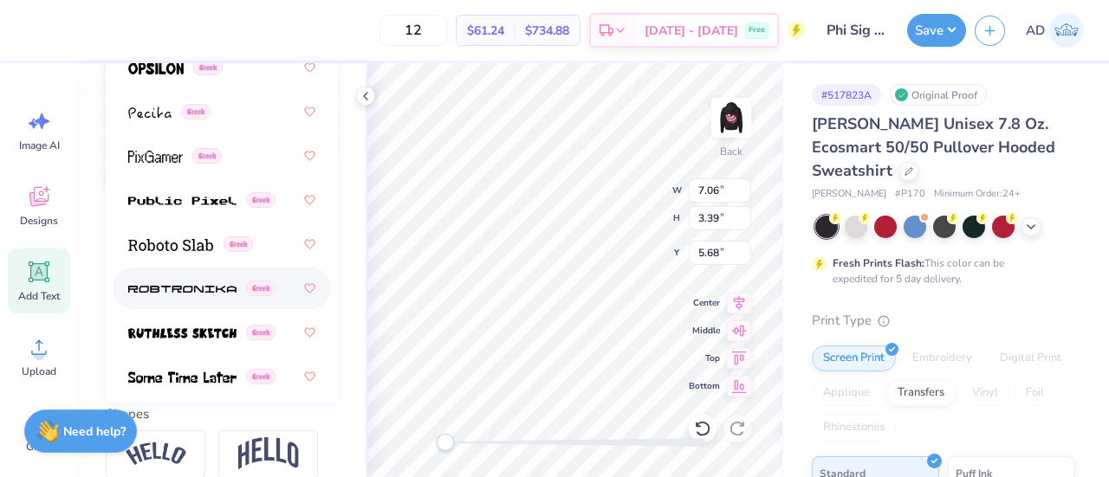
scroll to position [1201, 0]
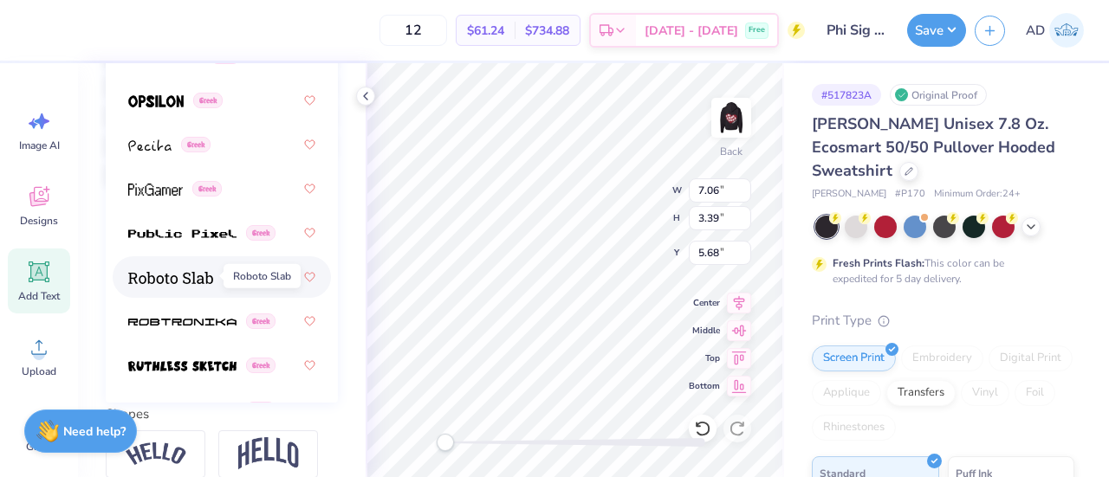
click at [165, 272] on img at bounding box center [170, 278] width 85 height 12
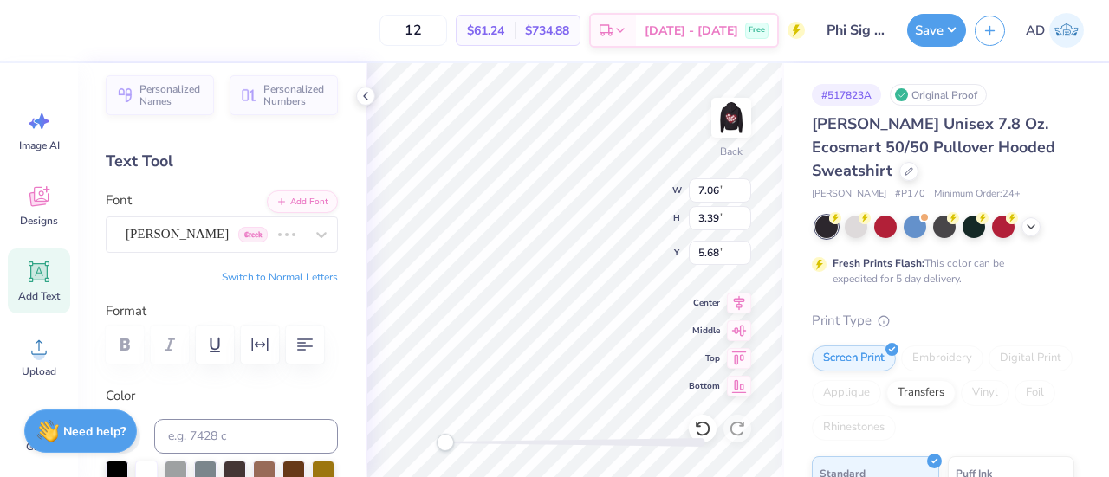
scroll to position [0, 0]
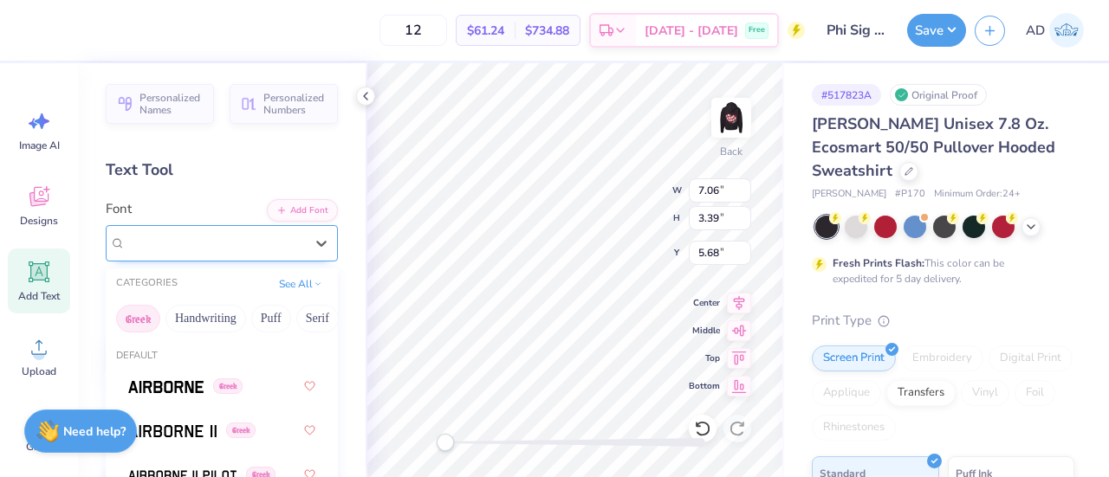
click at [178, 238] on div "Roboto Slab Greek" at bounding box center [215, 243] width 182 height 27
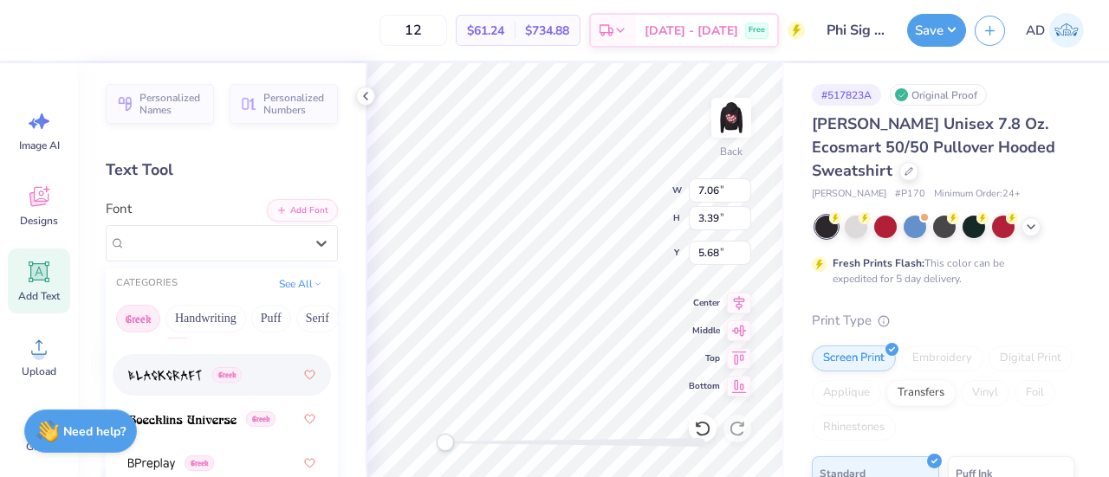
scroll to position [274, 0]
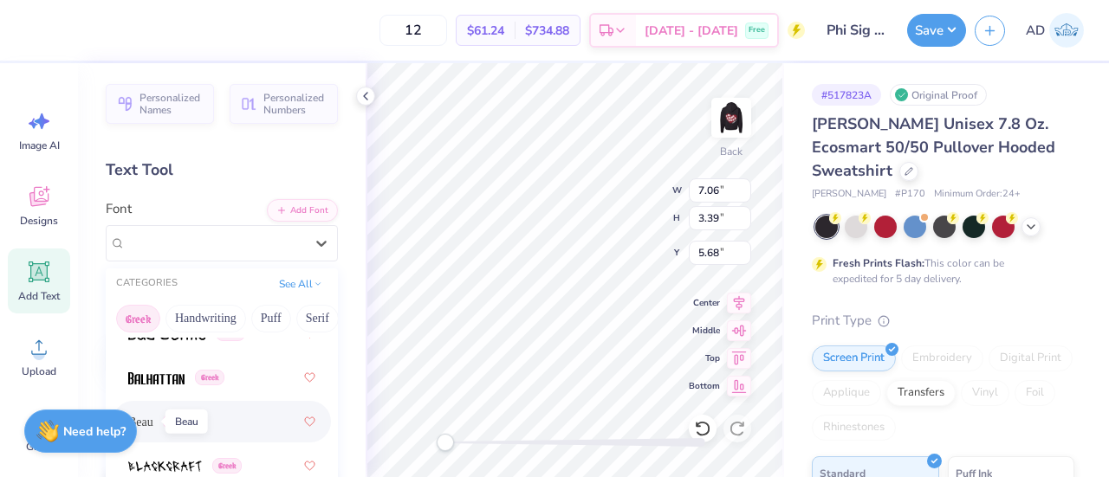
click at [151, 417] on span "Beau" at bounding box center [140, 422] width 25 height 18
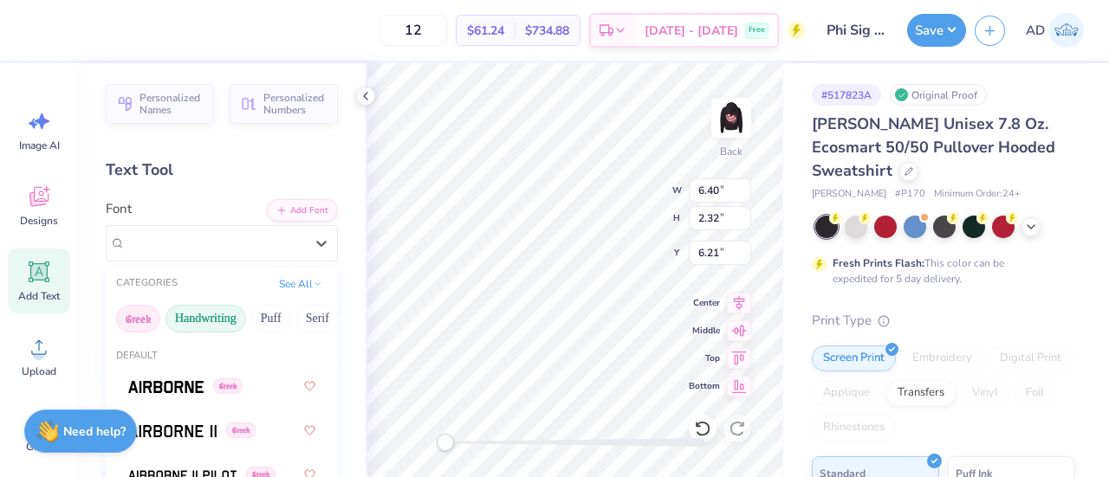
drag, startPoint x: 154, startPoint y: 250, endPoint x: 220, endPoint y: 324, distance: 98.8
click at [220, 262] on div "option Beau selected, 8 of 49. 49 results available. Use Up and Down to choose …" at bounding box center [222, 243] width 232 height 36
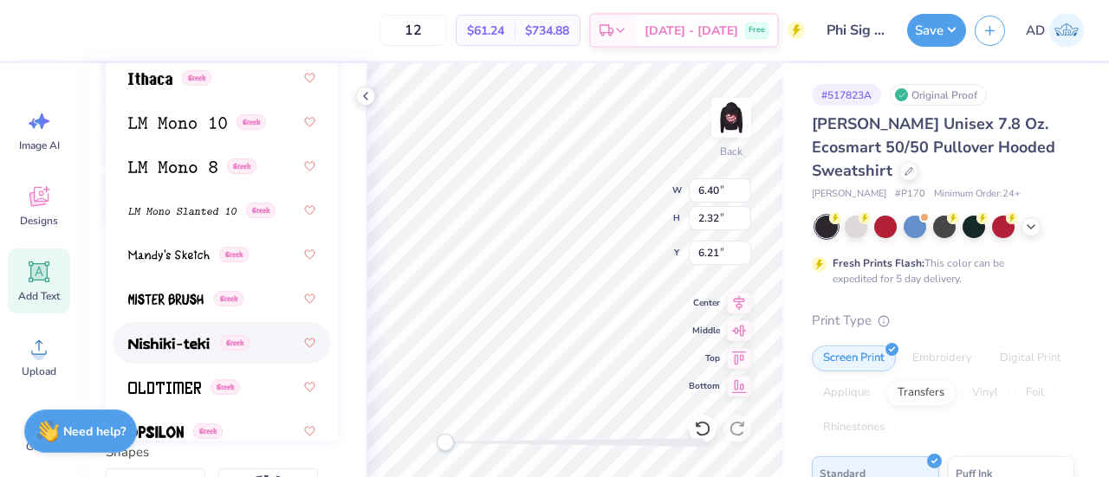
scroll to position [981, 0]
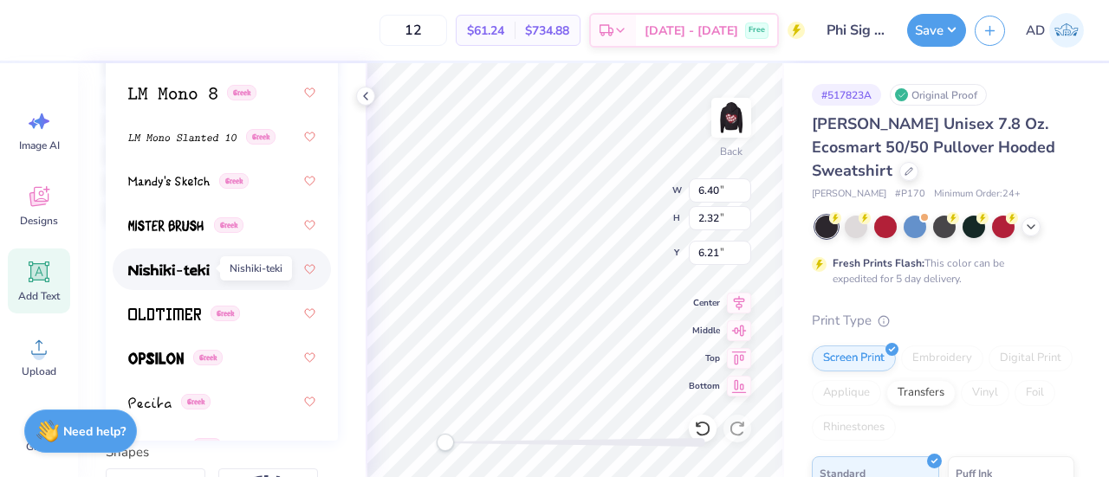
click at [165, 270] on img at bounding box center [168, 270] width 81 height 12
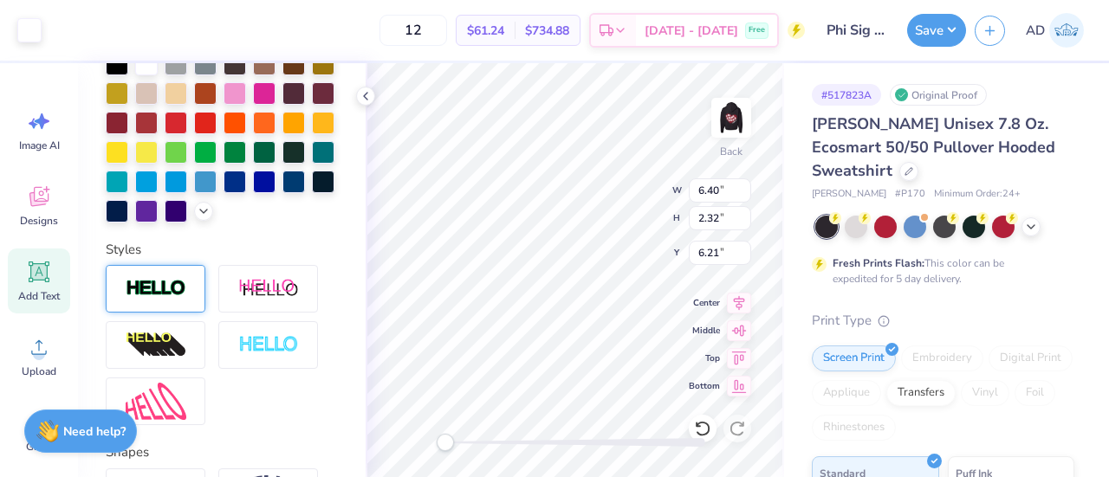
click at [146, 313] on div "Art colors 12 $61.24 Per Item $734.88 Total Est. Delivery [DATE] - [DATE] Free …" at bounding box center [554, 238] width 1109 height 477
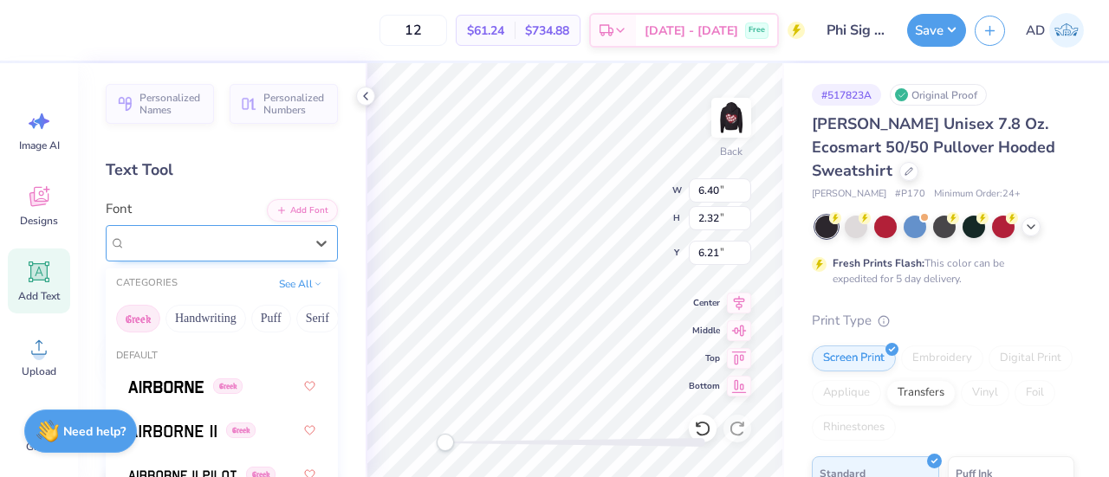
click at [188, 248] on div "Nishiki-teki Greek" at bounding box center [215, 243] width 182 height 27
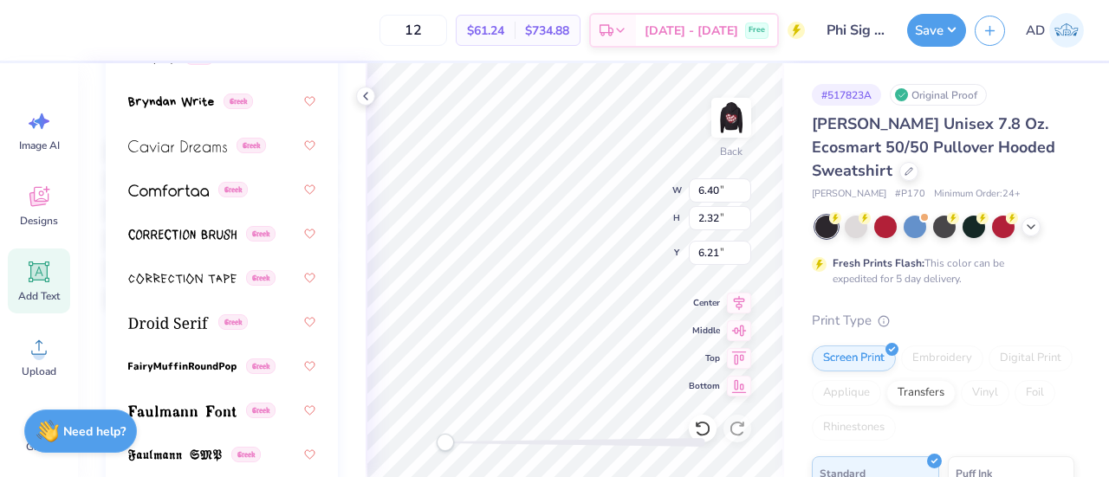
scroll to position [423, 0]
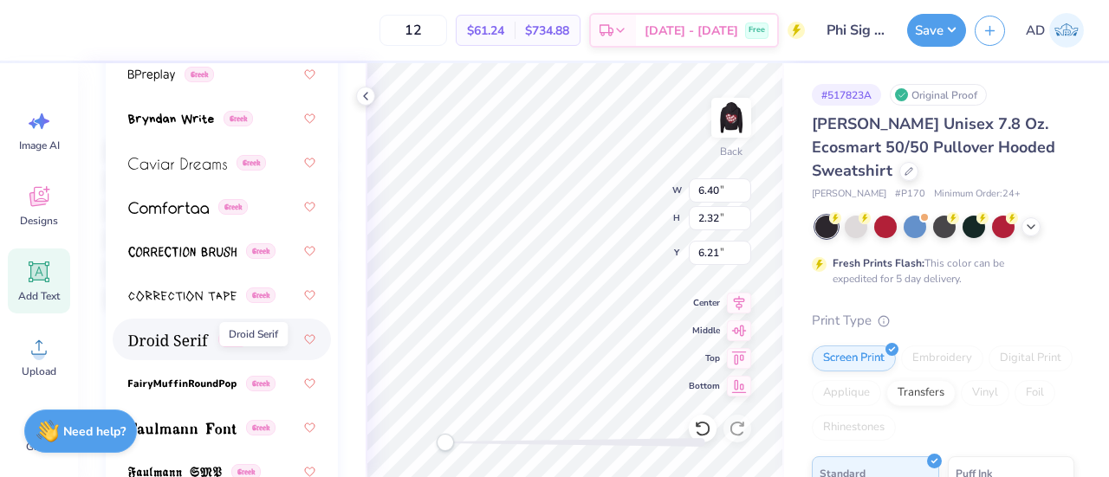
click at [181, 337] on img at bounding box center [168, 340] width 81 height 12
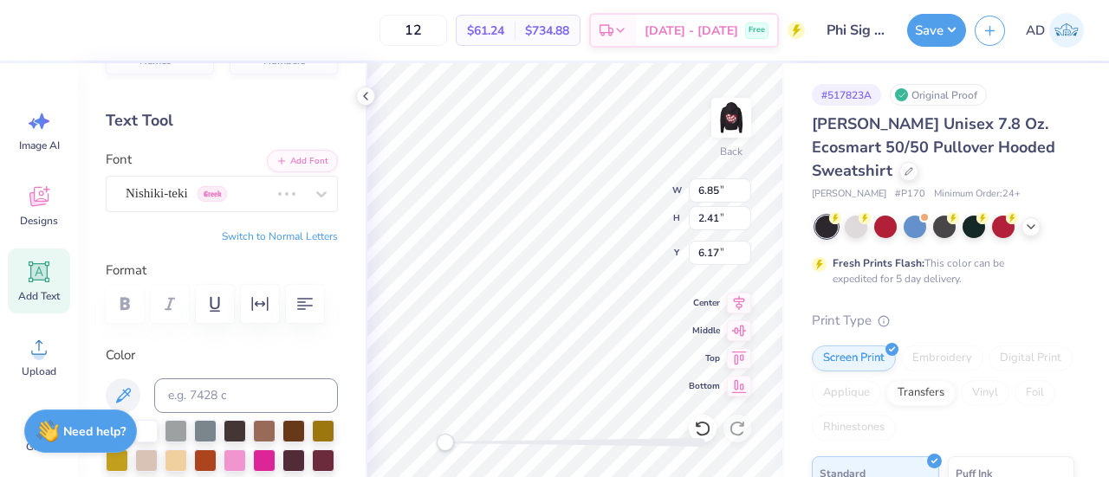
scroll to position [40, 0]
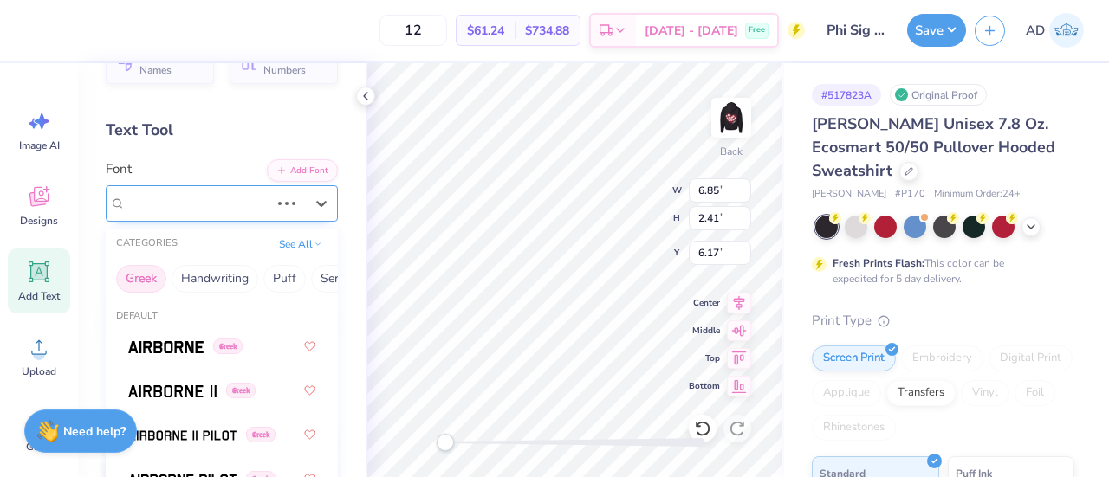
click at [228, 195] on div "Nishiki-teki Greek" at bounding box center [197, 203] width 147 height 27
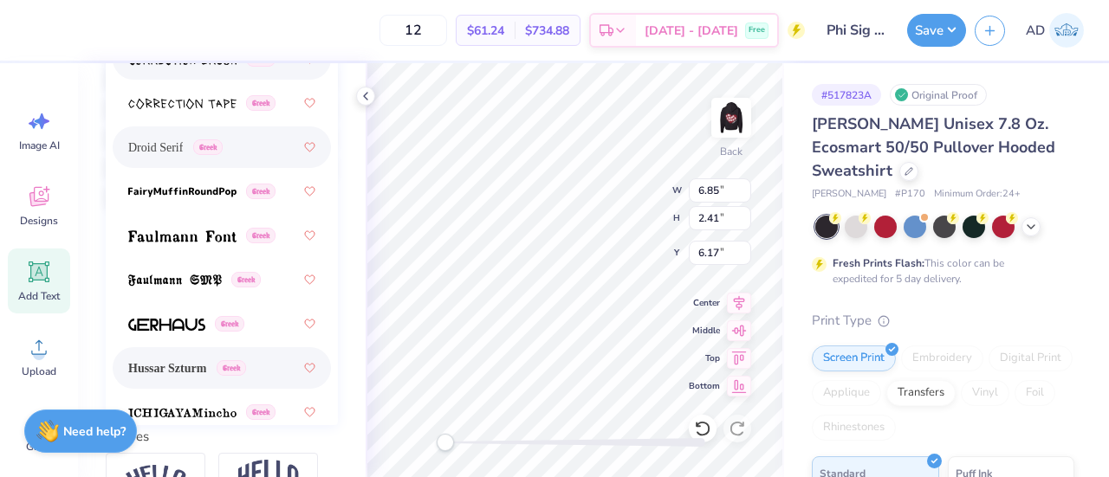
scroll to position [502, 0]
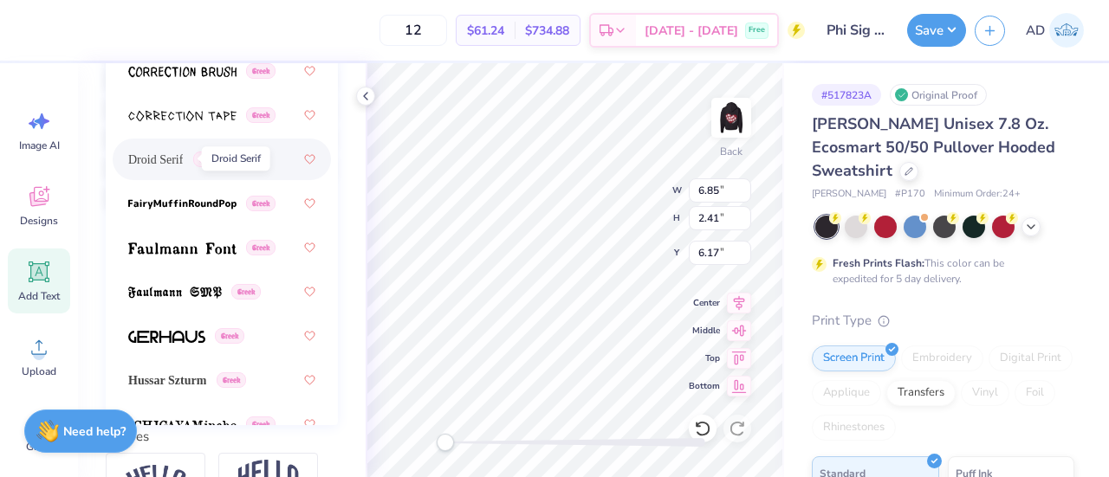
click at [167, 164] on span "Droid Serif" at bounding box center [155, 160] width 55 height 18
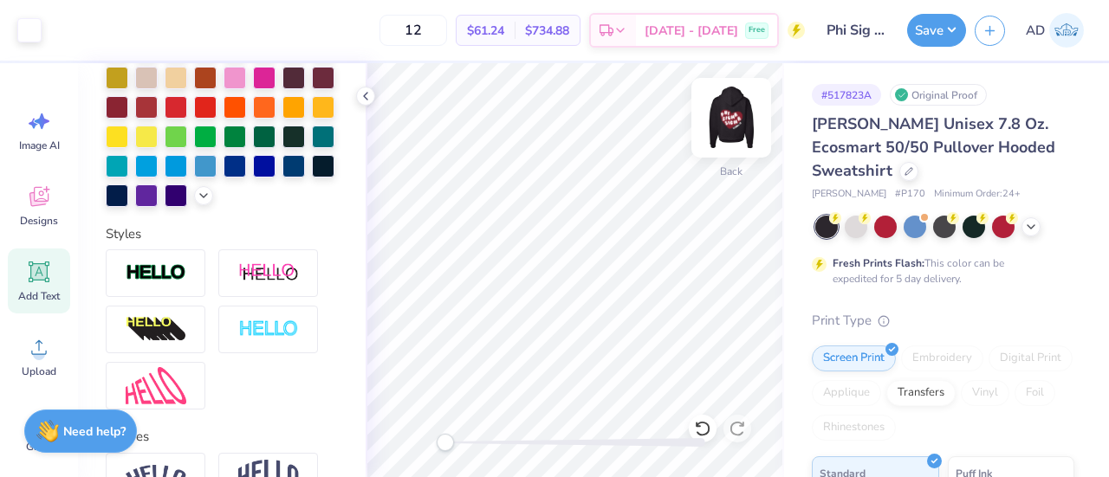
click at [735, 110] on img at bounding box center [730, 117] width 69 height 69
click at [735, 110] on img at bounding box center [731, 117] width 35 height 35
click at [741, 126] on img at bounding box center [730, 117] width 69 height 69
click at [741, 126] on img at bounding box center [731, 117] width 35 height 35
click at [919, 34] on button "Save" at bounding box center [936, 27] width 59 height 33
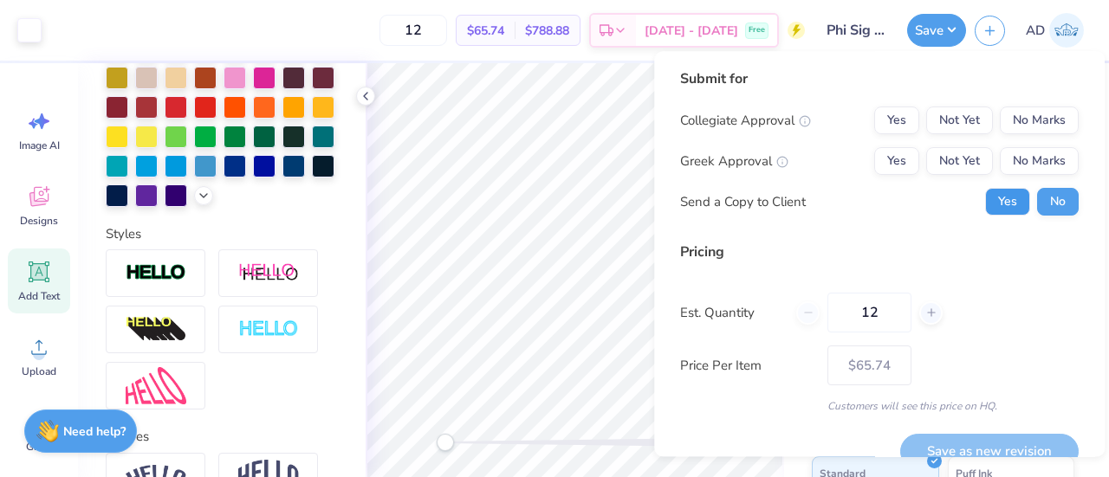
click at [1006, 204] on button "Yes" at bounding box center [1007, 202] width 45 height 28
click at [1018, 114] on button "No Marks" at bounding box center [1039, 121] width 79 height 28
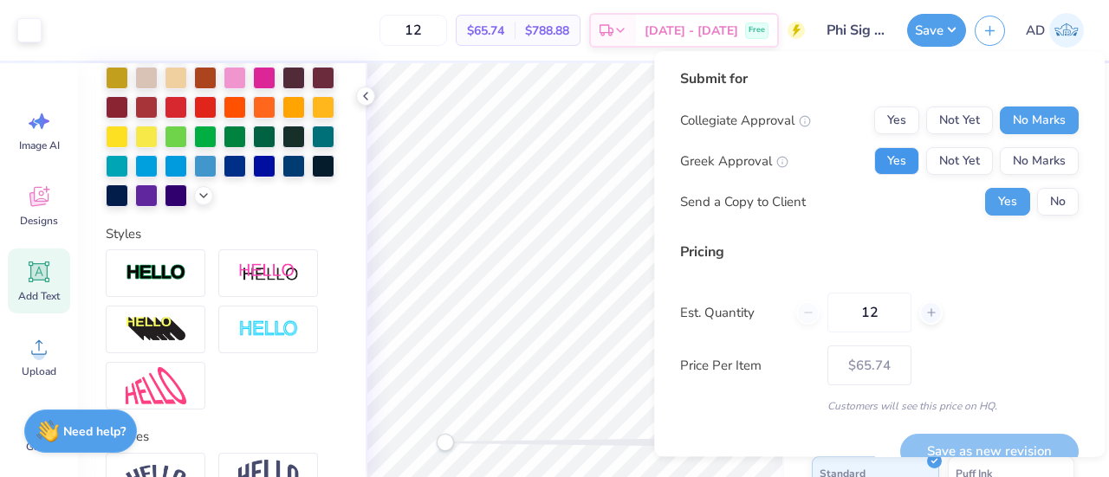
click at [875, 165] on button "Yes" at bounding box center [896, 161] width 45 height 28
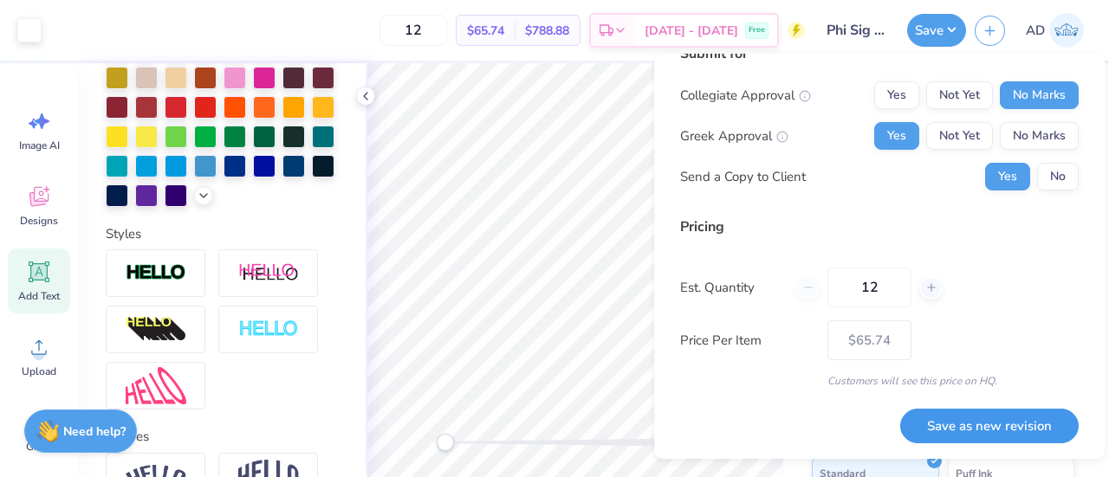
click at [953, 431] on button "Save as new revision" at bounding box center [989, 427] width 178 height 36
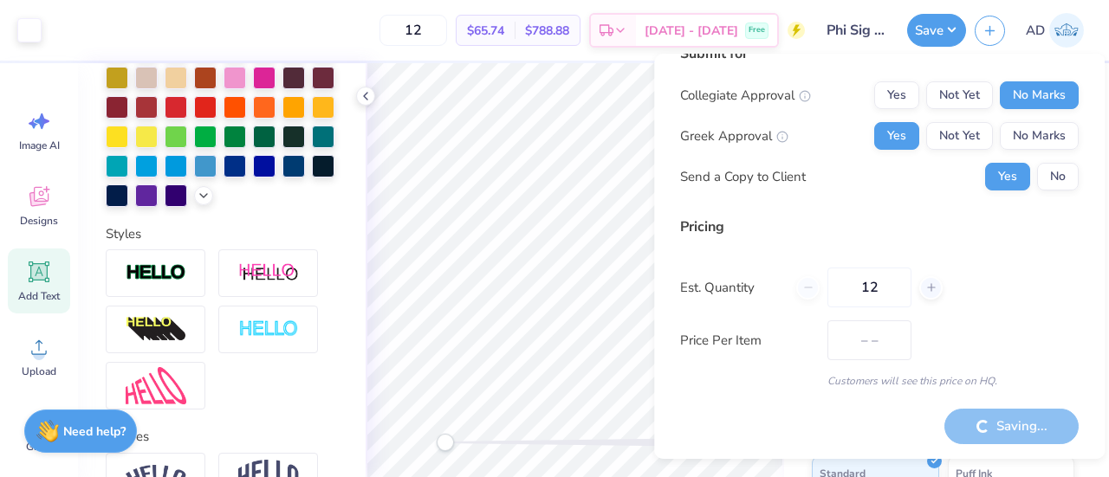
type input "$65.74"
